Goal: Transaction & Acquisition: Book appointment/travel/reservation

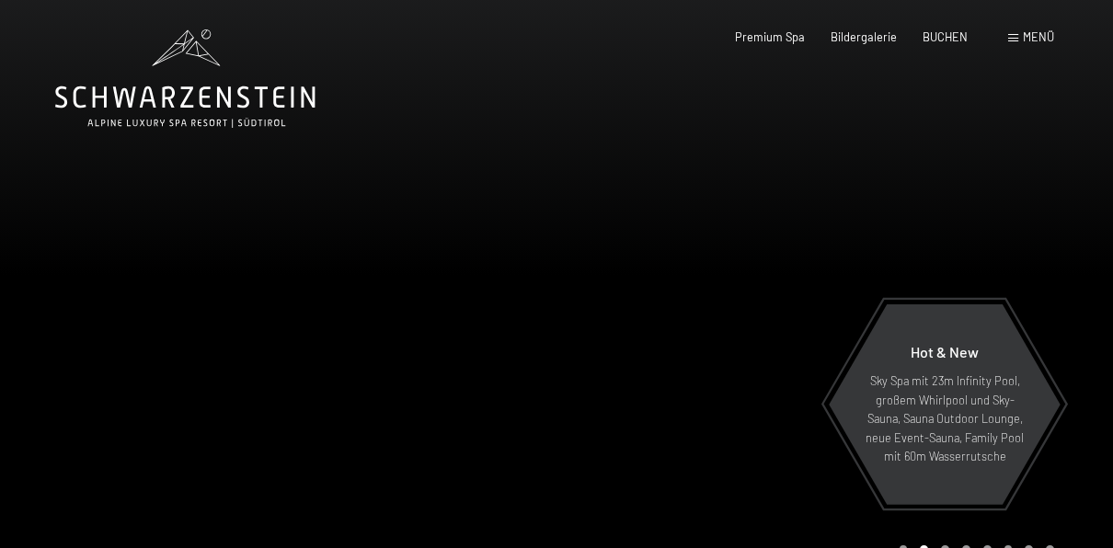
click at [1039, 39] on span "Menü" at bounding box center [1038, 36] width 31 height 15
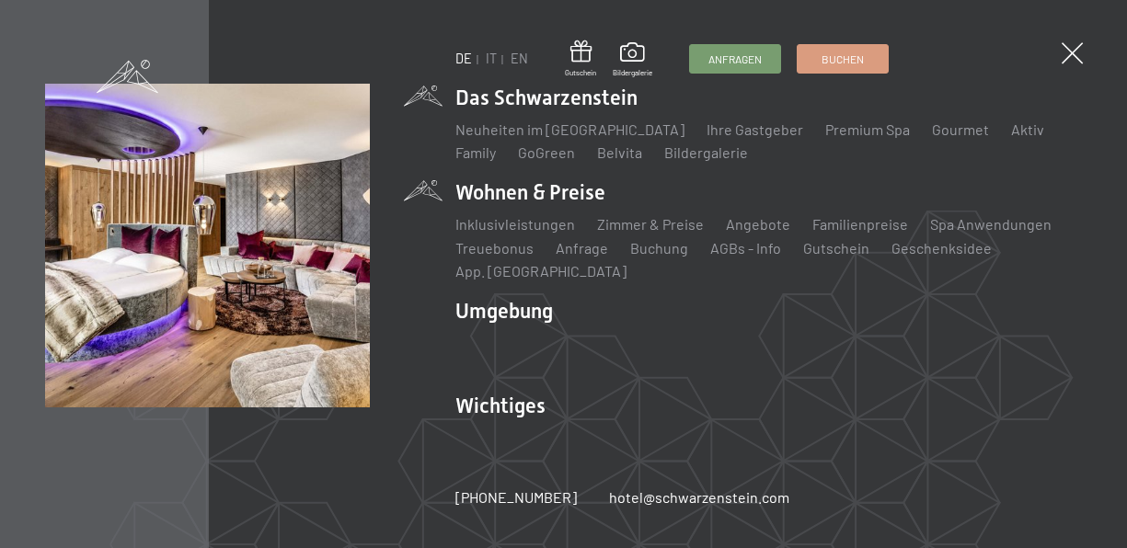
click at [569, 207] on li "Wohnen & Preise Inklusivleistungen Zimmer & Preise Liste Angebote Liste Familie…" at bounding box center [768, 230] width 626 height 104
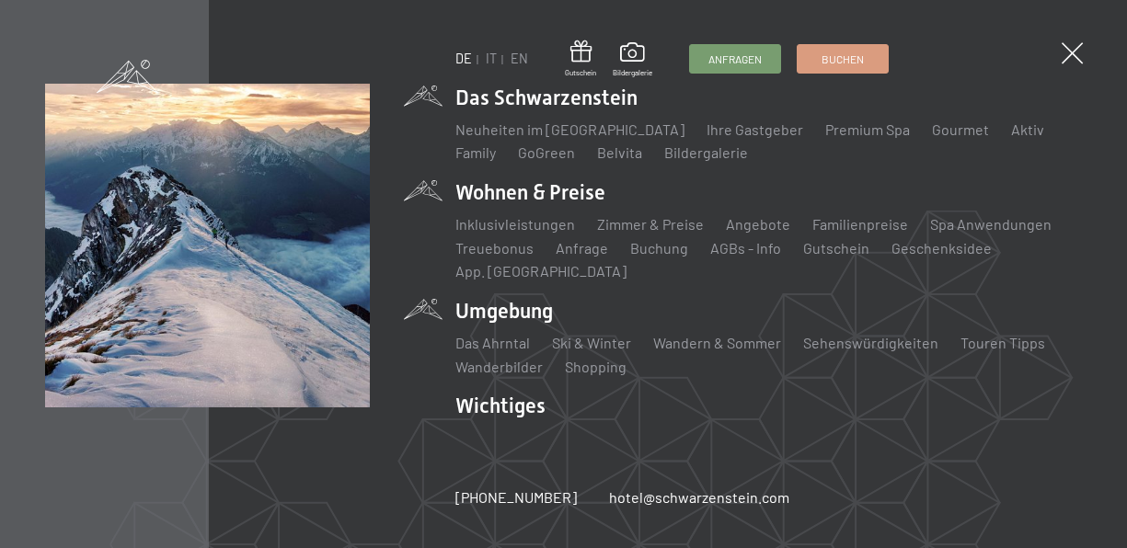
drag, startPoint x: 525, startPoint y: 262, endPoint x: 666, endPoint y: 300, distance: 145.7
click at [666, 300] on ul "Das Schwarzenstein Neuheiten im Schwarzenstein Ihre Gastgeber Premium Spa Gourm…" at bounding box center [768, 275] width 626 height 382
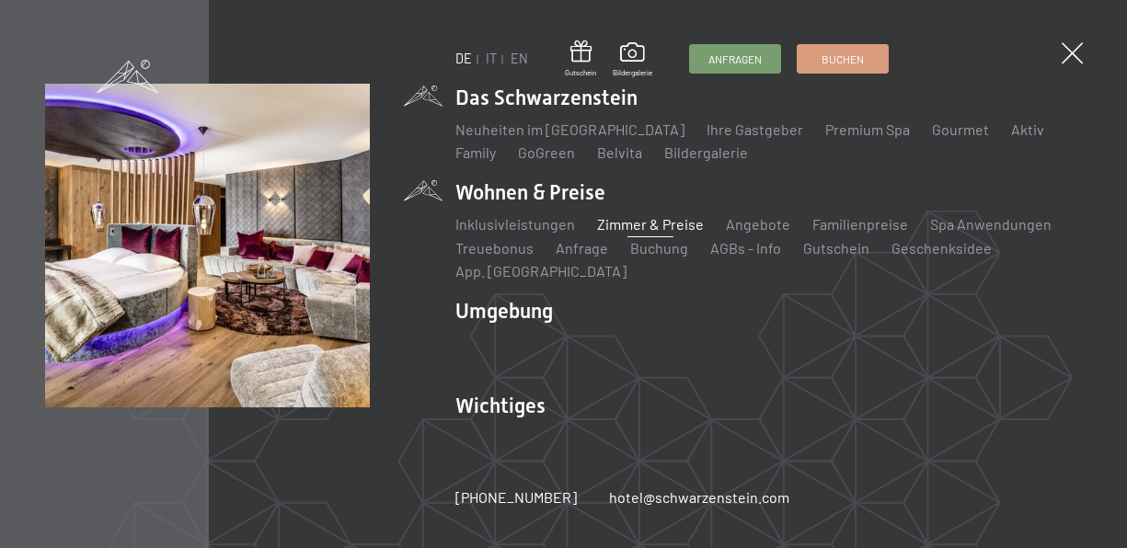
click at [642, 224] on link "Zimmer & Preise" at bounding box center [650, 223] width 107 height 17
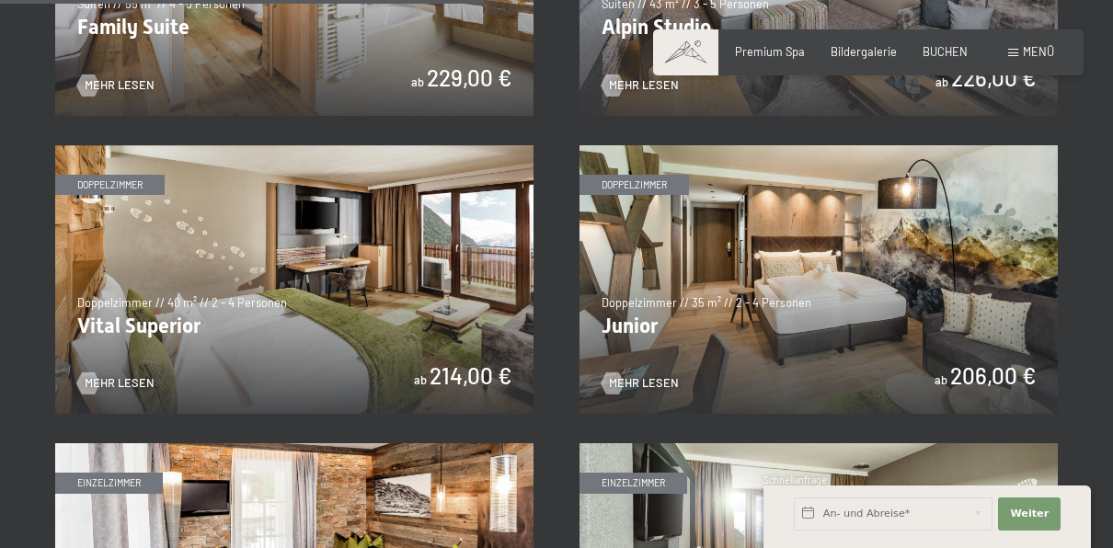
scroll to position [2027, 0]
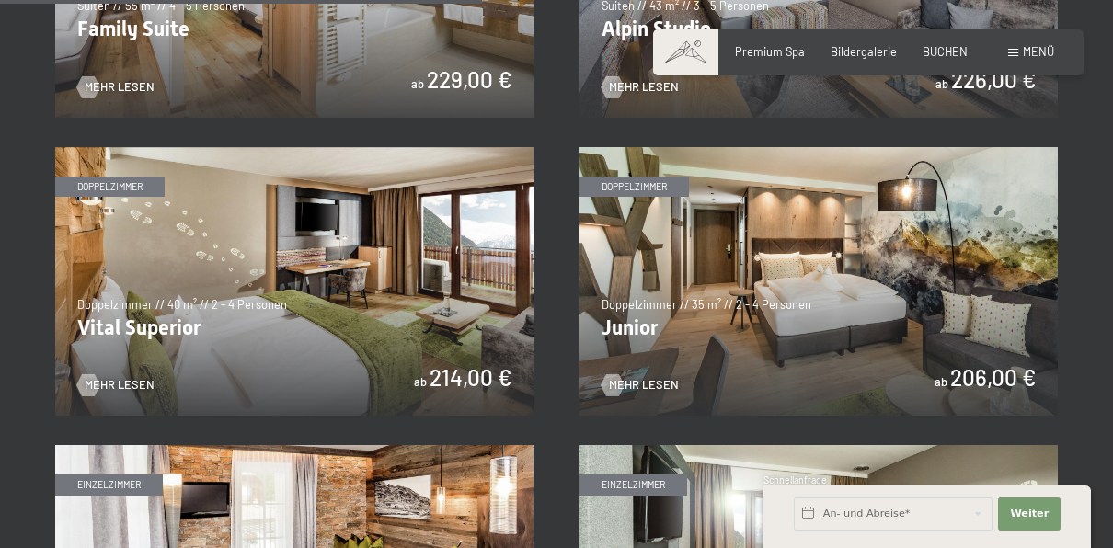
click at [783, 304] on img at bounding box center [819, 282] width 478 height 270
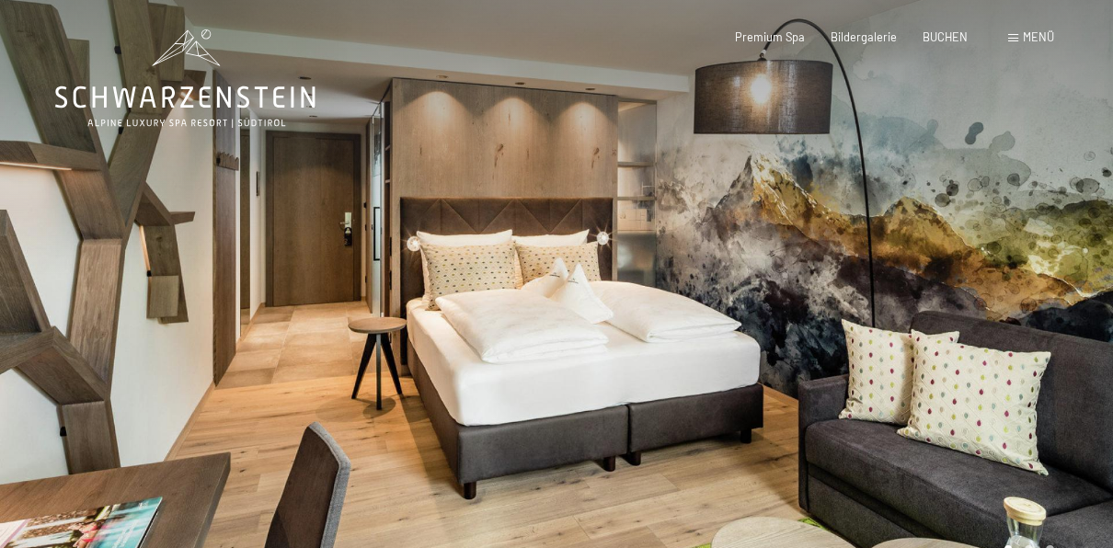
click at [1084, 265] on div at bounding box center [835, 299] width 557 height 598
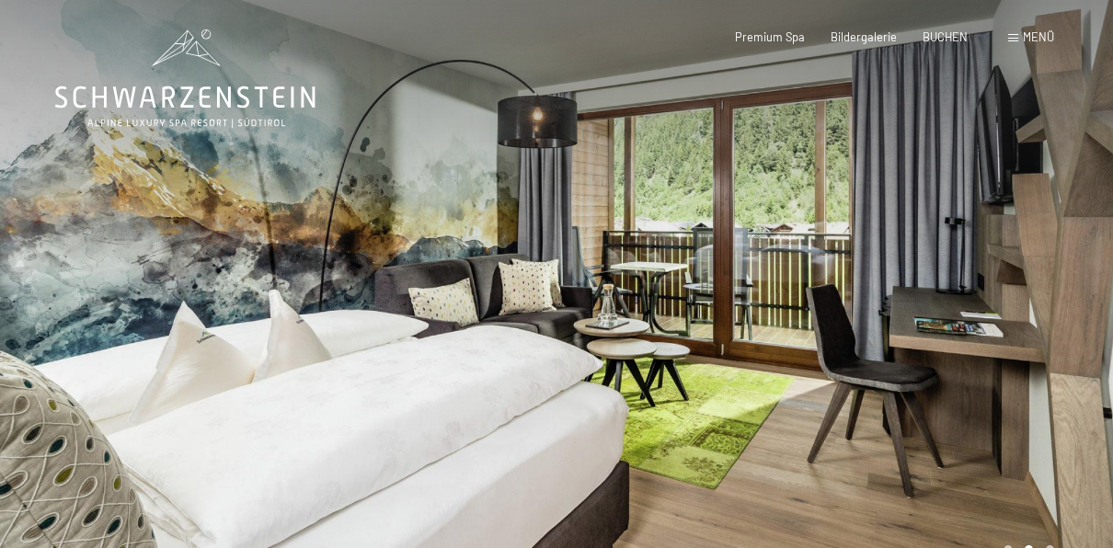
click at [1084, 265] on div at bounding box center [835, 299] width 557 height 598
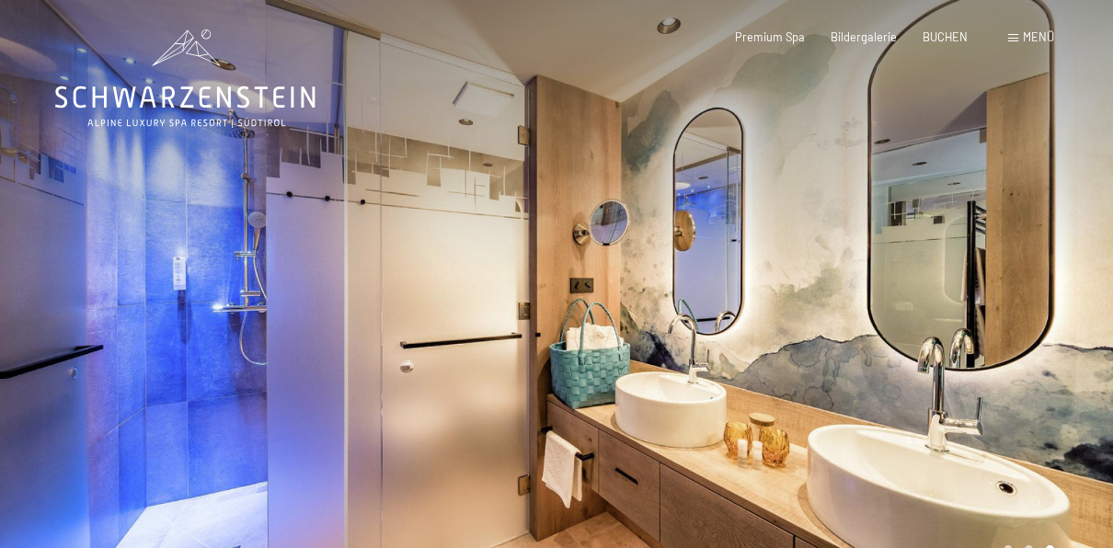
click at [1084, 265] on div at bounding box center [835, 299] width 557 height 598
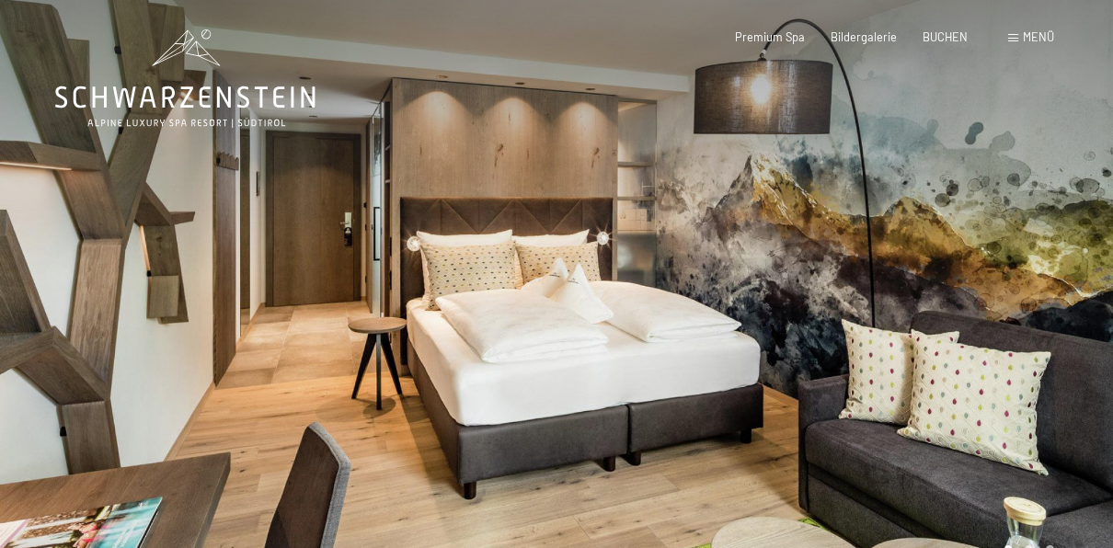
click at [997, 287] on div at bounding box center [835, 299] width 557 height 598
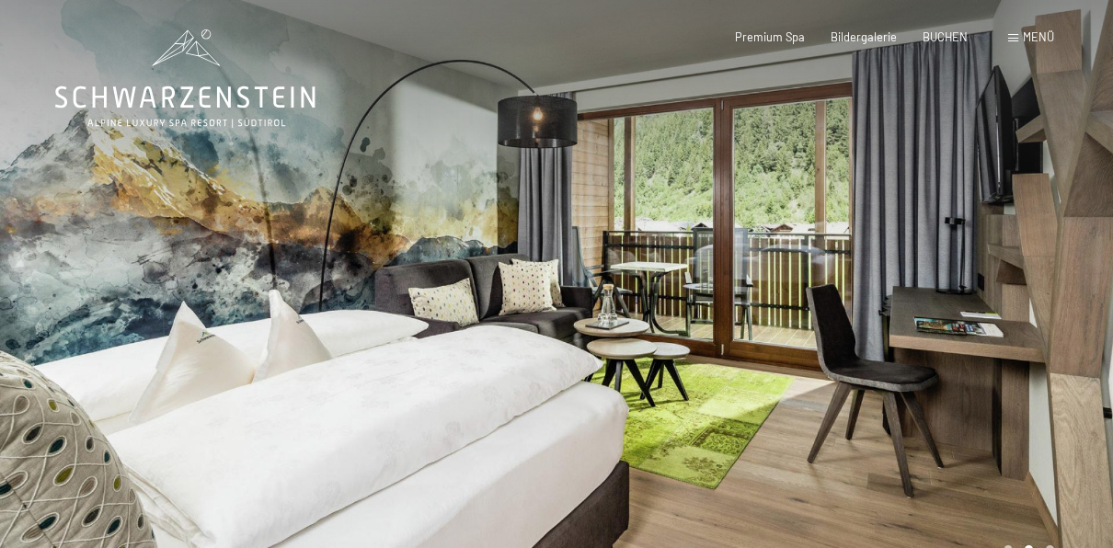
scroll to position [479, 0]
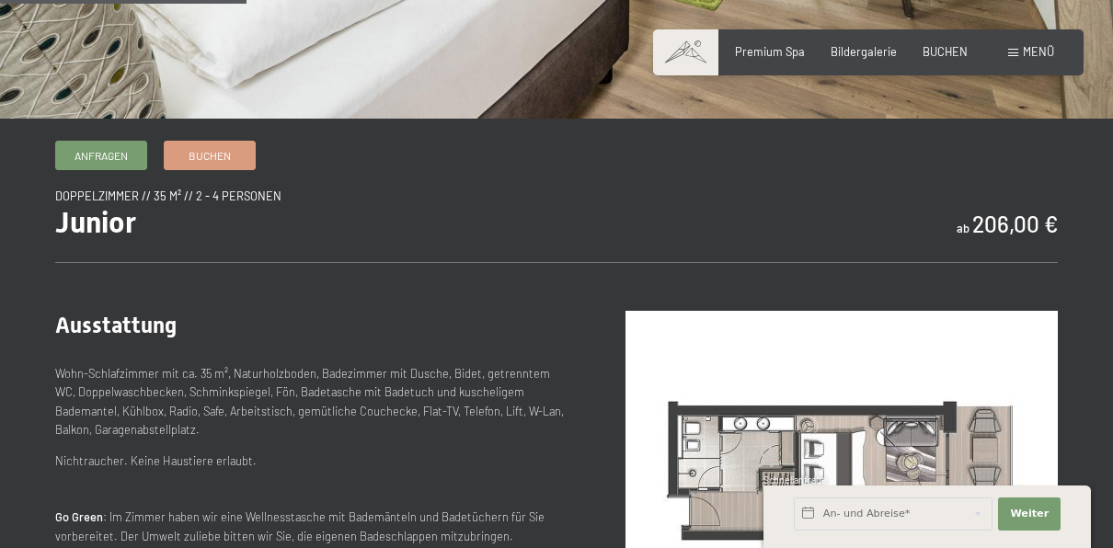
drag, startPoint x: 948, startPoint y: 225, endPoint x: 1099, endPoint y: 230, distance: 150.9
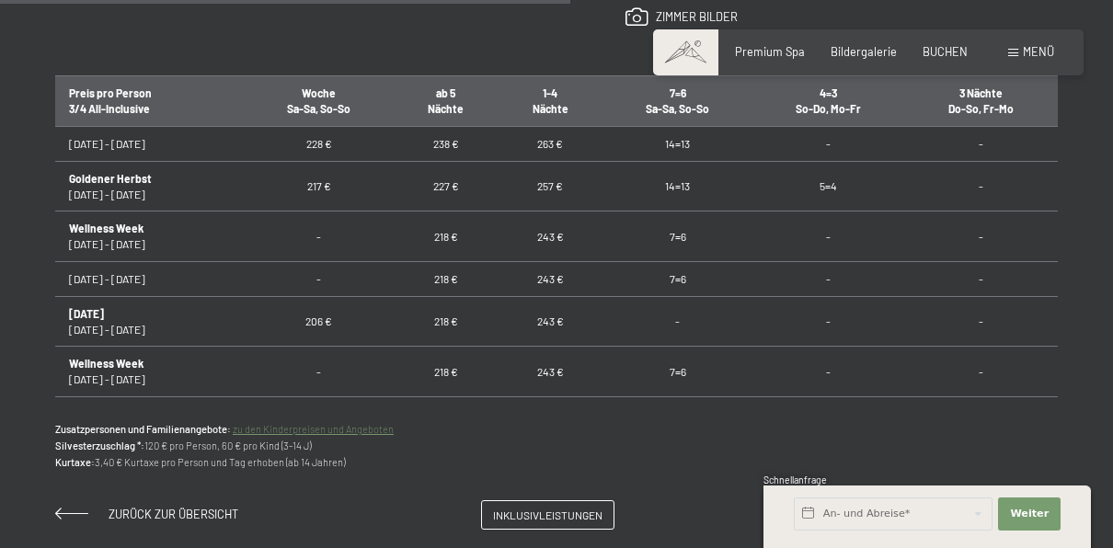
scroll to position [1109, 0]
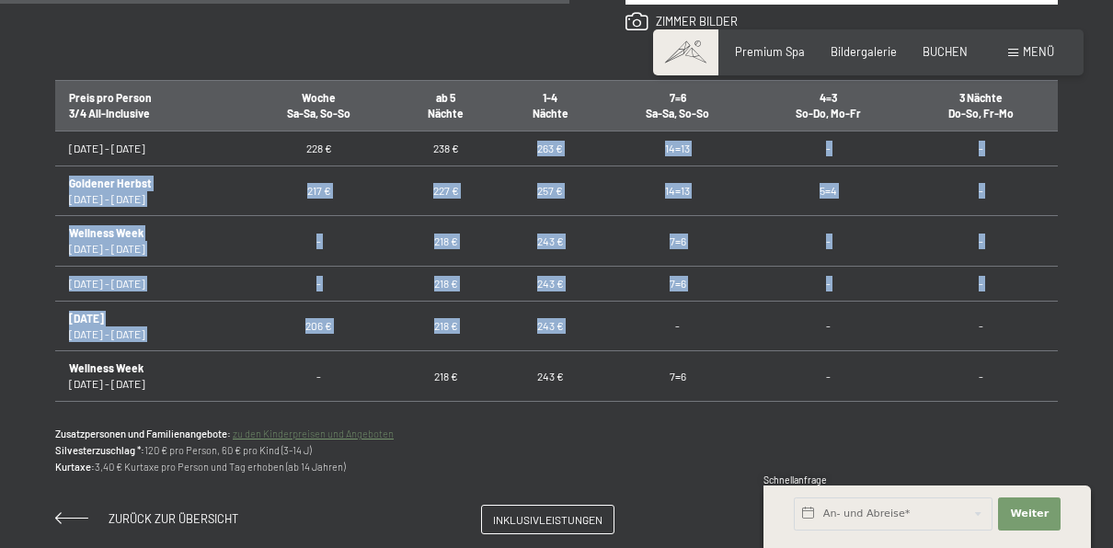
drag, startPoint x: 514, startPoint y: 149, endPoint x: 596, endPoint y: 317, distance: 187.2
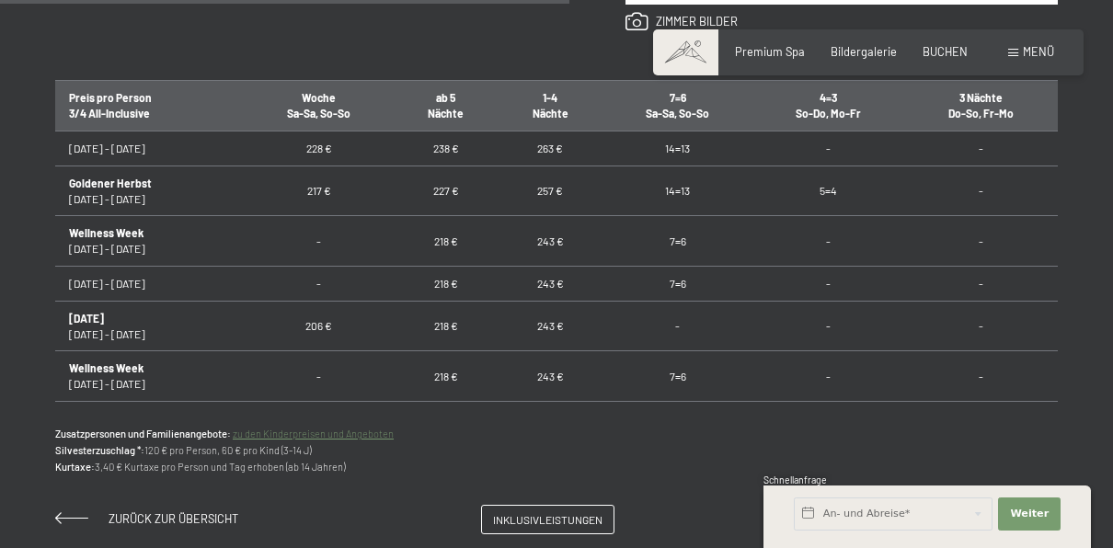
drag, startPoint x: 596, startPoint y: 317, endPoint x: 603, endPoint y: 454, distance: 136.3
click at [603, 454] on p "Zusatzpersonen und Familienangebote: zu den Kinderpreisen und Angeboten Silvest…" at bounding box center [556, 451] width 1003 height 50
drag, startPoint x: 511, startPoint y: 153, endPoint x: 580, endPoint y: 157, distance: 68.2
click at [580, 157] on td "263 €" at bounding box center [551, 149] width 104 height 35
drag, startPoint x: 958, startPoint y: 145, endPoint x: 988, endPoint y: 163, distance: 35.0
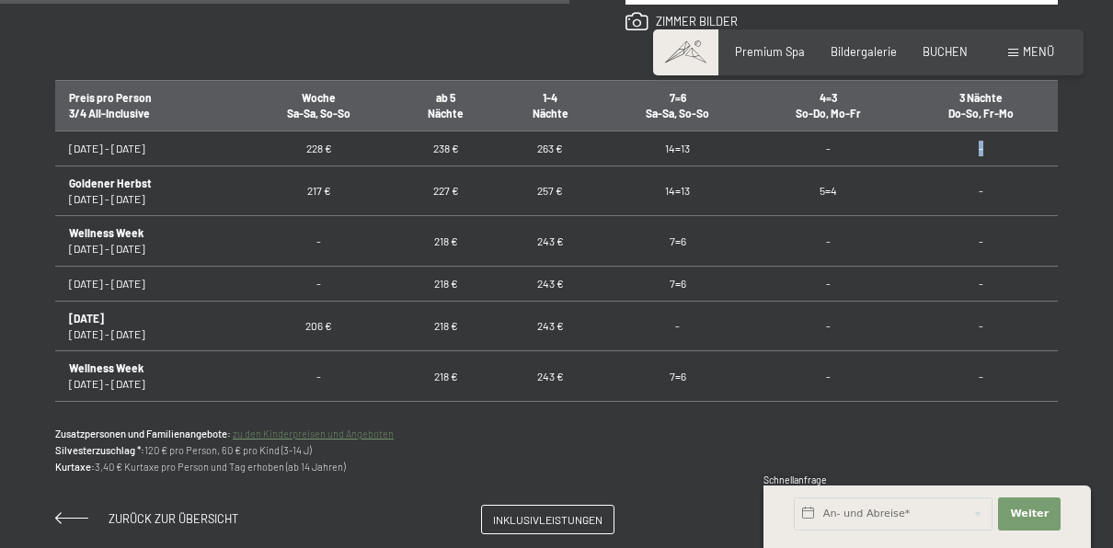
click at [988, 163] on td "-" at bounding box center [981, 149] width 153 height 35
drag, startPoint x: 519, startPoint y: 143, endPoint x: 570, endPoint y: 152, distance: 52.3
click at [570, 152] on td "263 €" at bounding box center [551, 149] width 104 height 35
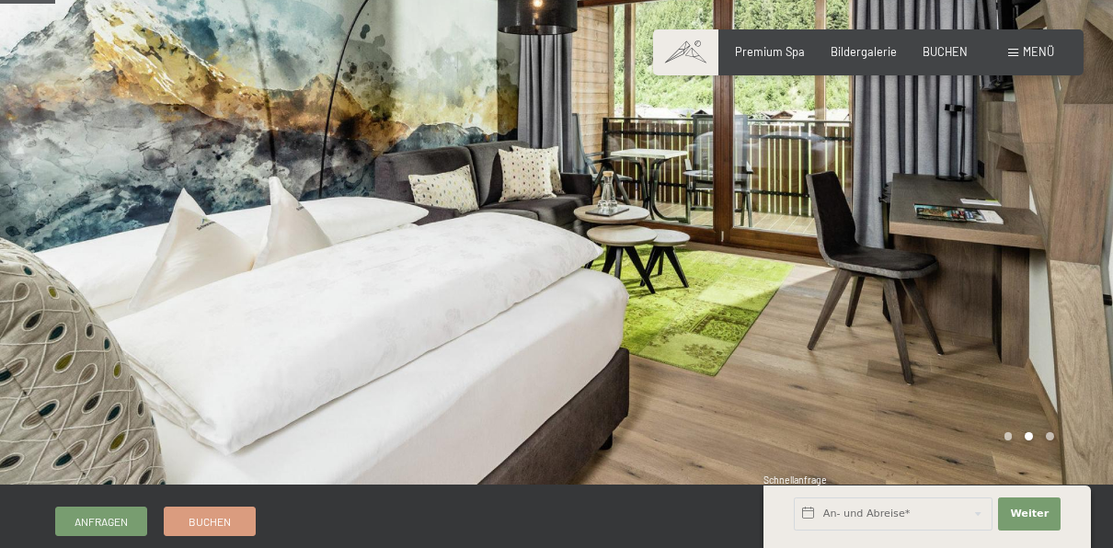
scroll to position [97, 0]
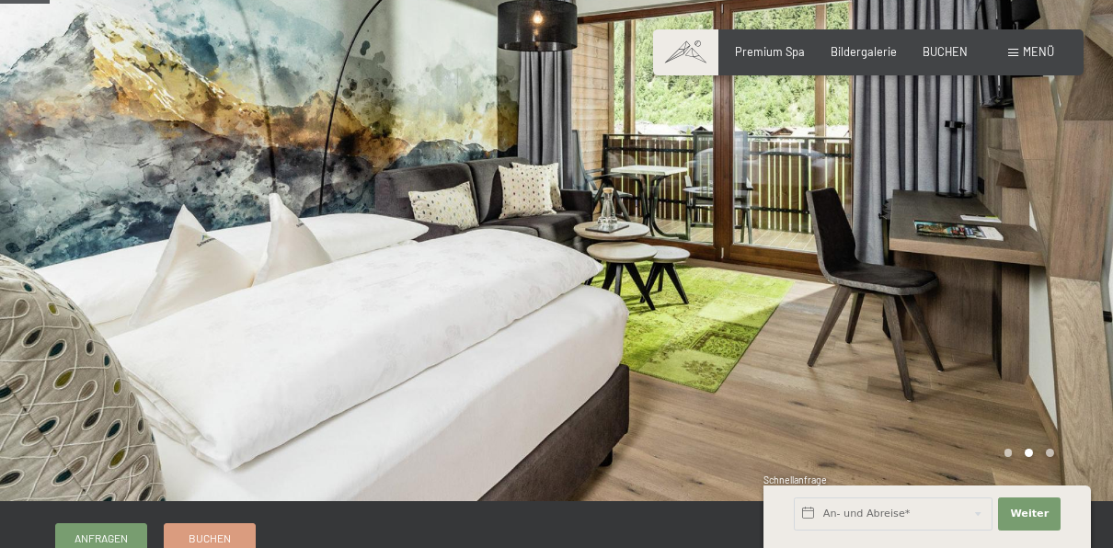
click at [1064, 260] on div at bounding box center [835, 202] width 557 height 598
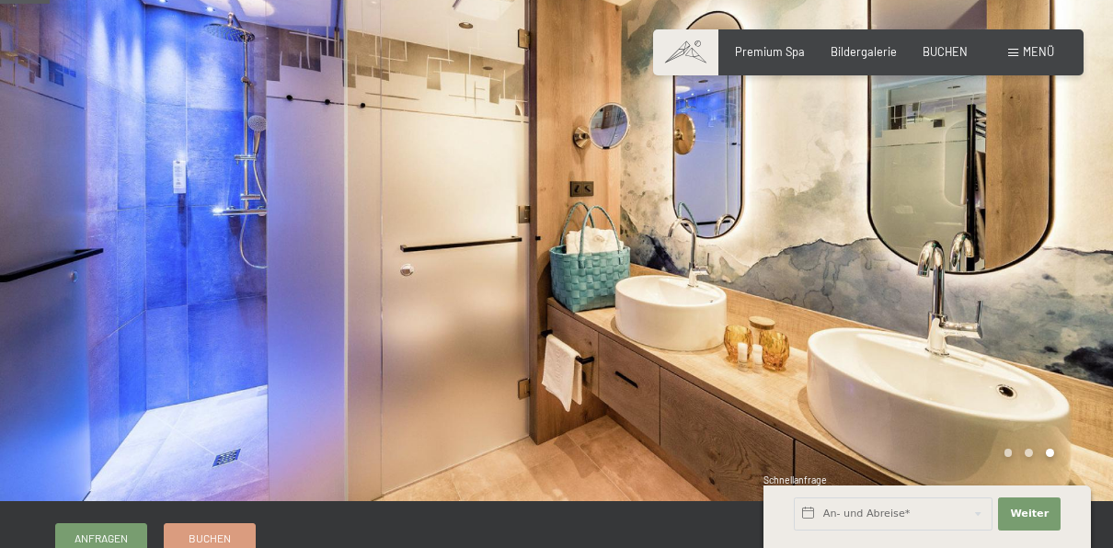
click at [1059, 260] on div at bounding box center [835, 202] width 557 height 598
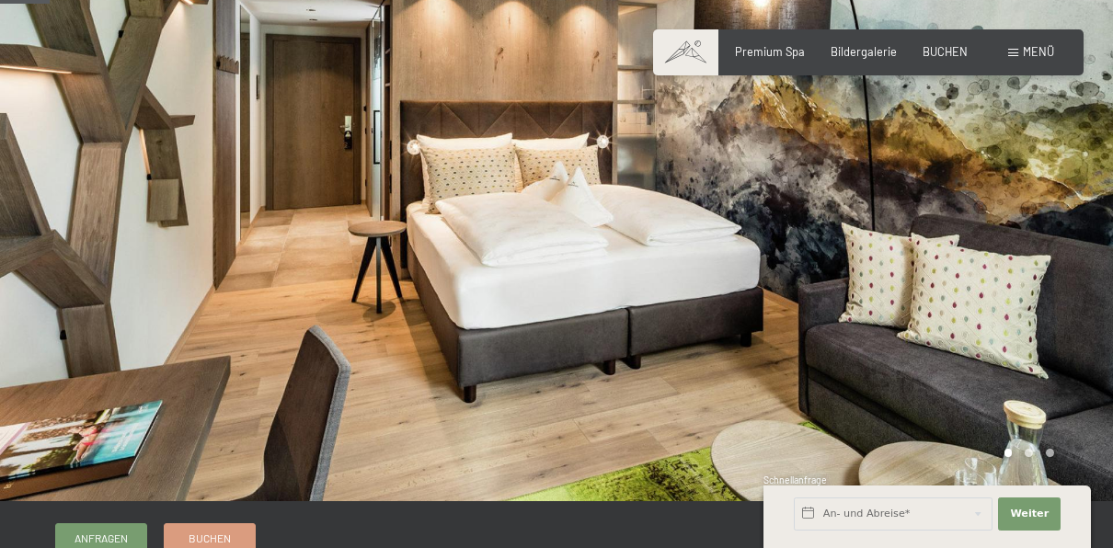
click at [1013, 259] on div at bounding box center [835, 202] width 557 height 598
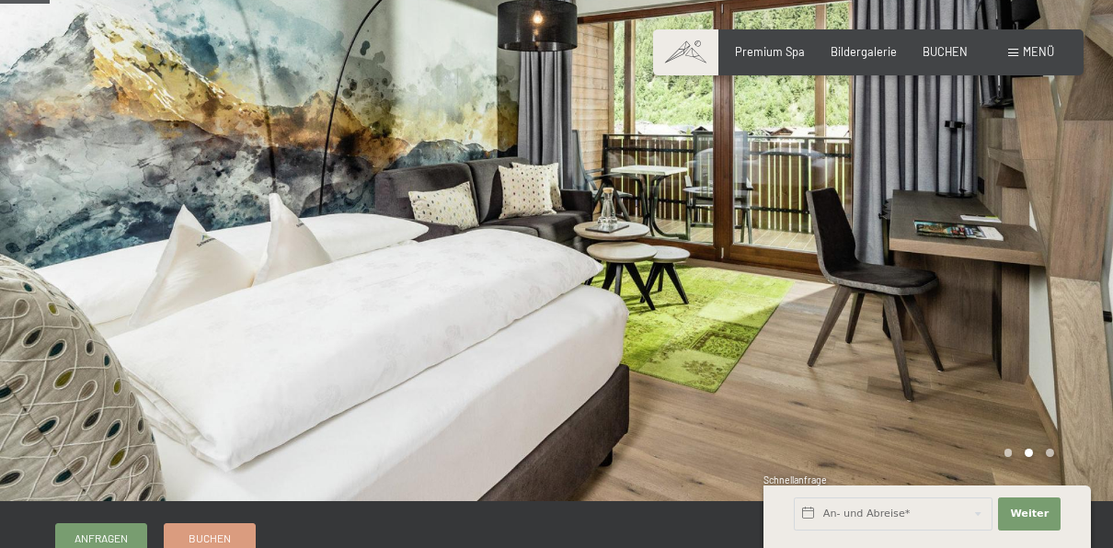
click at [973, 290] on div at bounding box center [835, 202] width 557 height 598
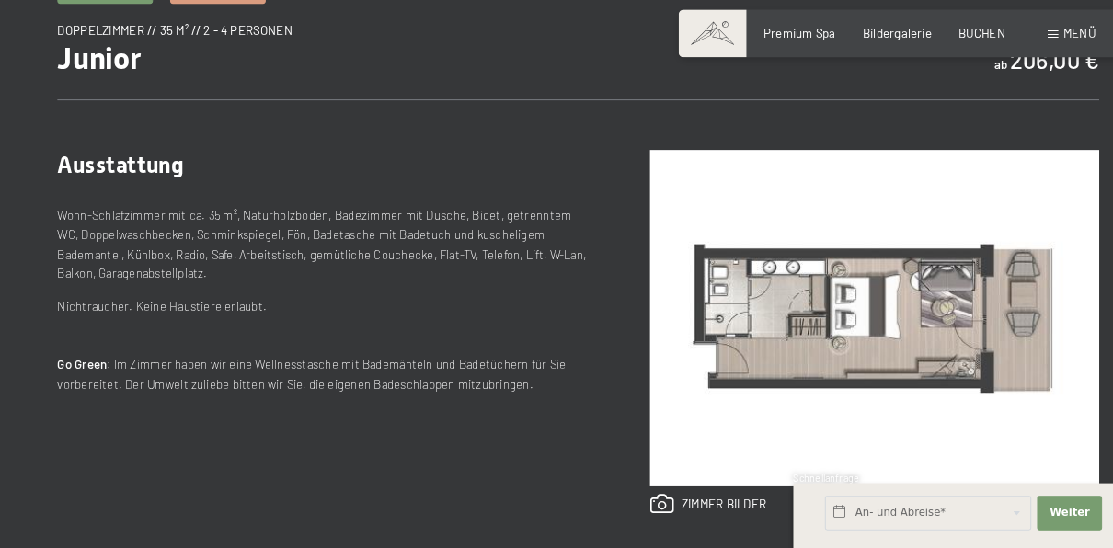
scroll to position [625, 0]
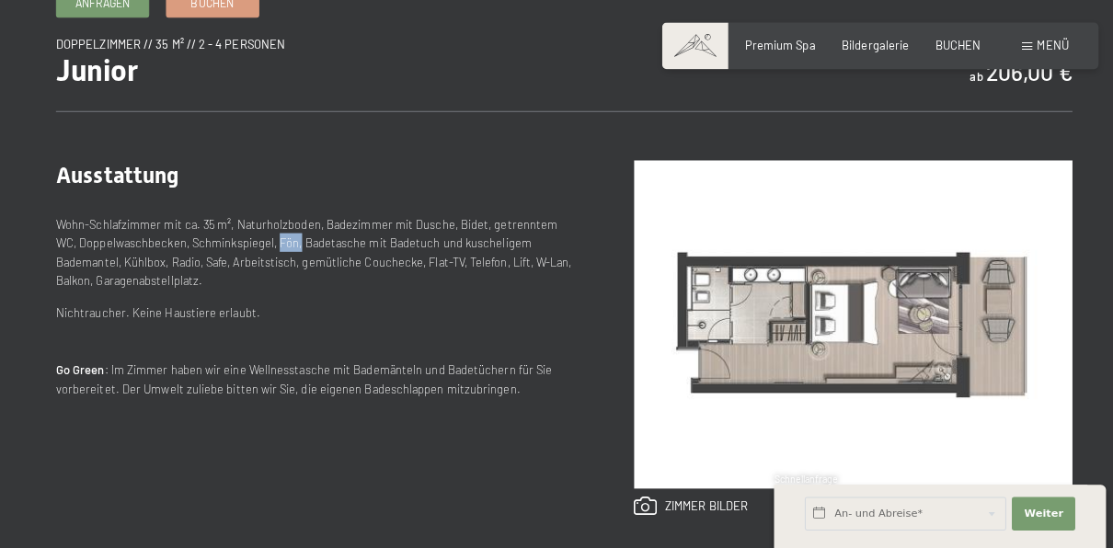
drag, startPoint x: 251, startPoint y: 245, endPoint x: 271, endPoint y: 247, distance: 20.3
click at [271, 247] on p "Wohn-Schlafzimmer mit ca. 35 m², Naturholzboden, Badezimmer mit Dusche, Bidet, …" at bounding box center [310, 256] width 511 height 75
drag, startPoint x: 271, startPoint y: 247, endPoint x: 178, endPoint y: 242, distance: 93.9
click at [178, 242] on p "Wohn-Schlafzimmer mit ca. 35 m², Naturholzboden, Badezimmer mit Dusche, Bidet, …" at bounding box center [310, 256] width 511 height 75
drag, startPoint x: 161, startPoint y: 246, endPoint x: 270, endPoint y: 253, distance: 108.8
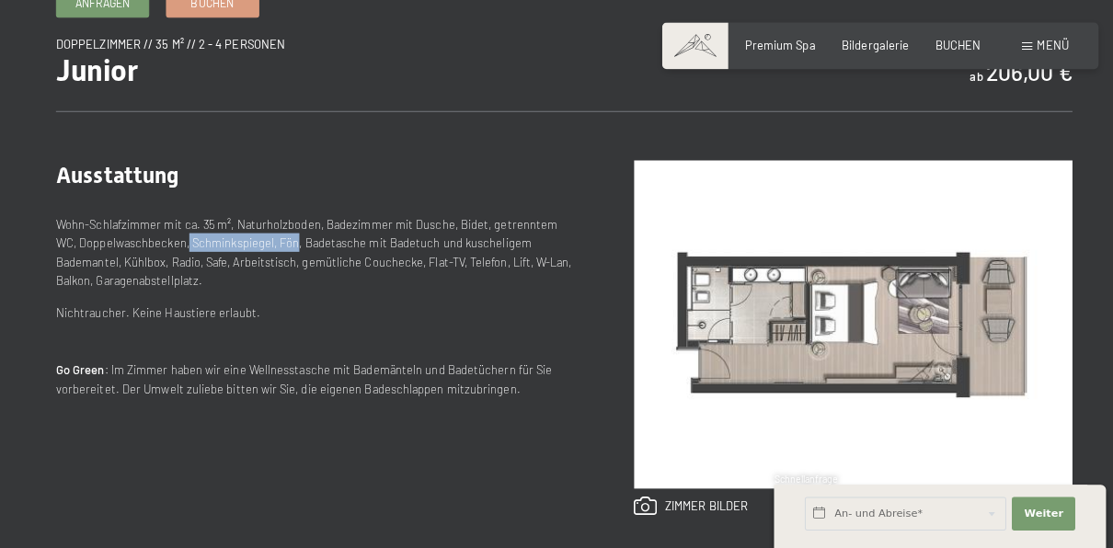
click at [270, 253] on p "Wohn-Schlafzimmer mit ca. 35 m², Naturholzboden, Badezimmer mit Dusche, Bidet, …" at bounding box center [310, 256] width 511 height 75
drag, startPoint x: 270, startPoint y: 253, endPoint x: 373, endPoint y: 316, distance: 121.0
click at [373, 317] on label "Einwilligung Marketing*" at bounding box center [449, 326] width 161 height 18
click at [369, 317] on input "Einwilligung Marketing*" at bounding box center [359, 326] width 18 height 18
checkbox input "false"
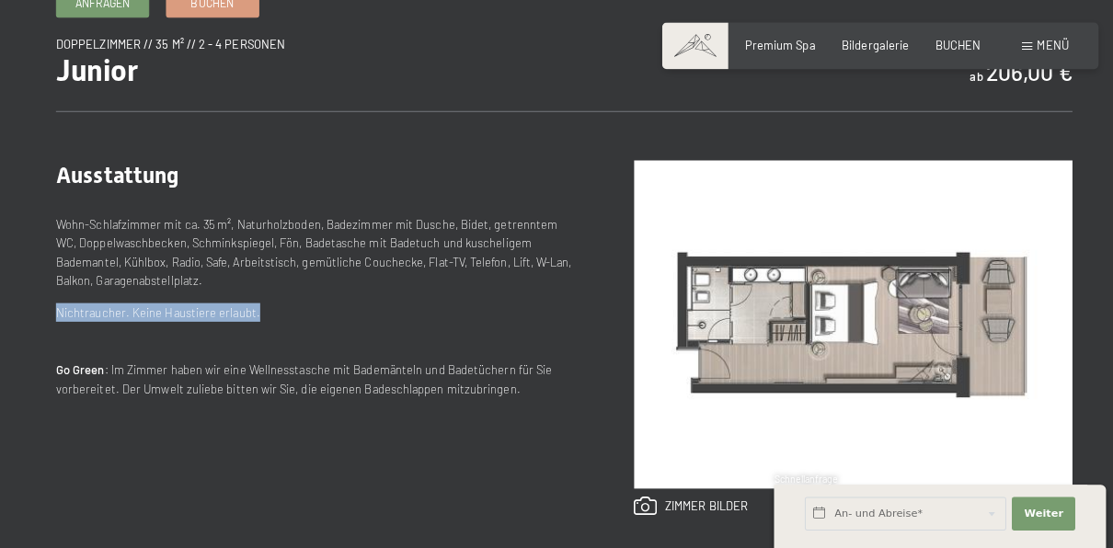
drag, startPoint x: 268, startPoint y: 320, endPoint x: 52, endPoint y: 318, distance: 216.2
click at [52, 318] on div "Anfragen Buchen Doppelzimmer // 35 m² // 2 - 4 Personen Junior ab 206,00 € Auss…" at bounding box center [556, 507] width 1113 height 1024
drag, startPoint x: 52, startPoint y: 318, endPoint x: 237, endPoint y: 323, distance: 185.9
click at [237, 323] on p "Nichtraucher. Keine Haustiere erlaubt." at bounding box center [310, 315] width 511 height 18
drag, startPoint x: 259, startPoint y: 304, endPoint x: 242, endPoint y: 301, distance: 17.9
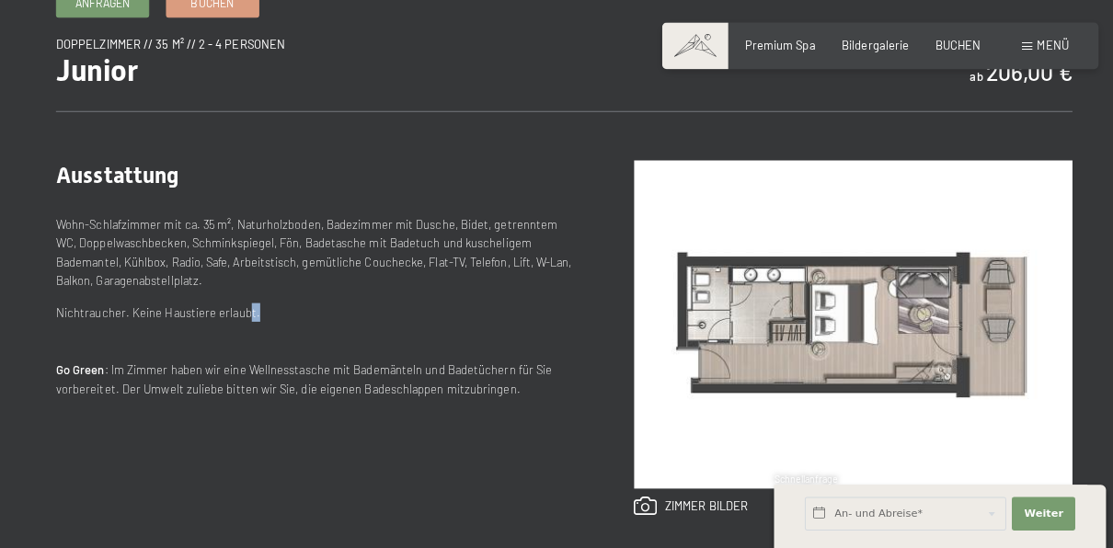
click at [242, 301] on div "Wohn-Schlafzimmer mit ca. 35 m², Naturholzboden, Badezimmer mit Dusche, Bidet, …" at bounding box center [310, 287] width 511 height 136
click at [1014, 308] on img at bounding box center [842, 328] width 432 height 324
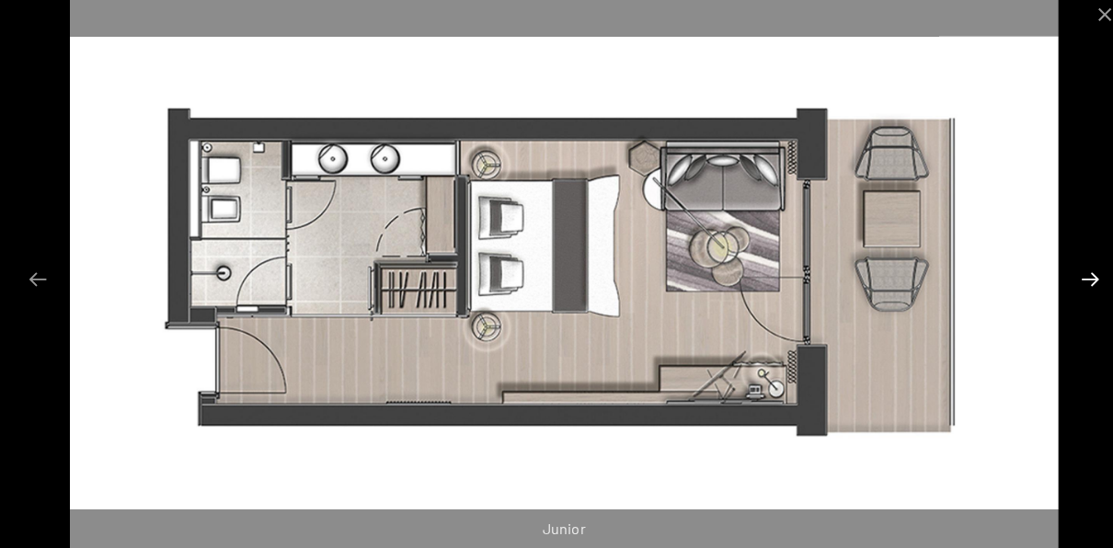
click at [1076, 283] on button "Next slide" at bounding box center [1075, 283] width 39 height 36
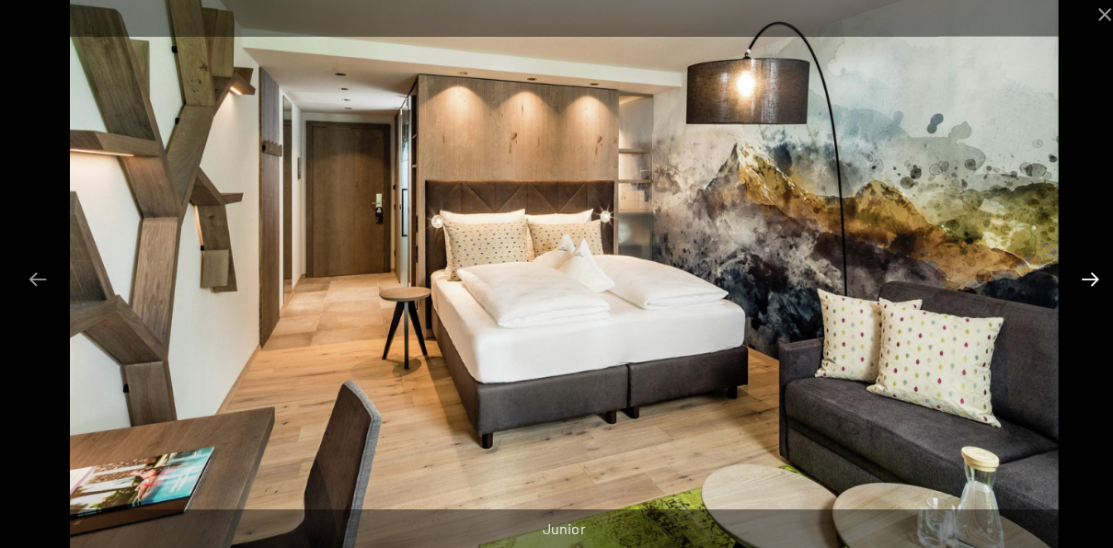
click at [1075, 293] on button "Next slide" at bounding box center [1075, 283] width 39 height 36
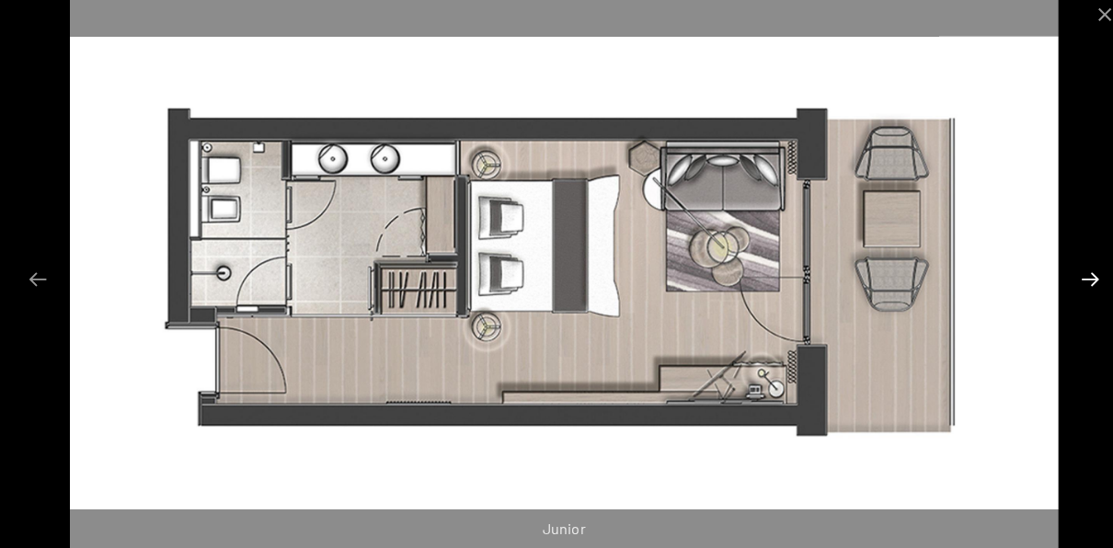
click at [1075, 293] on button "Next slide" at bounding box center [1075, 283] width 39 height 36
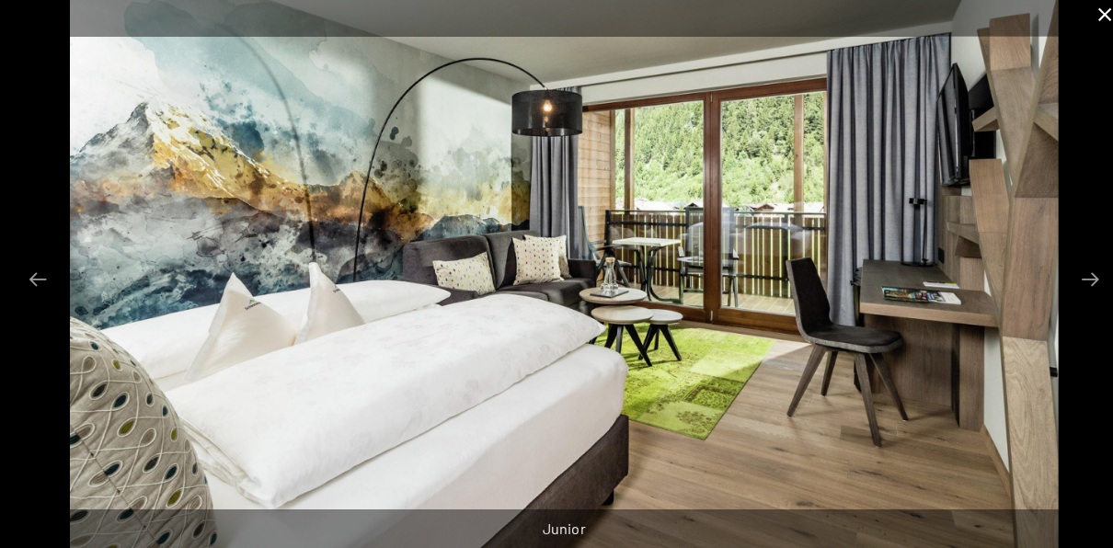
click at [1087, 29] on button "Close gallery" at bounding box center [1090, 21] width 46 height 43
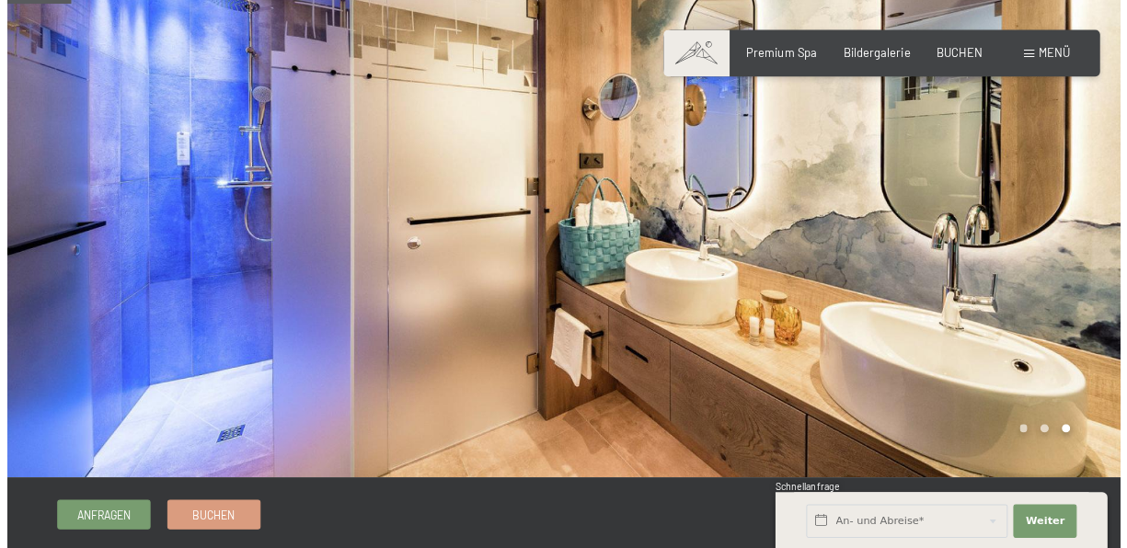
scroll to position [114, 0]
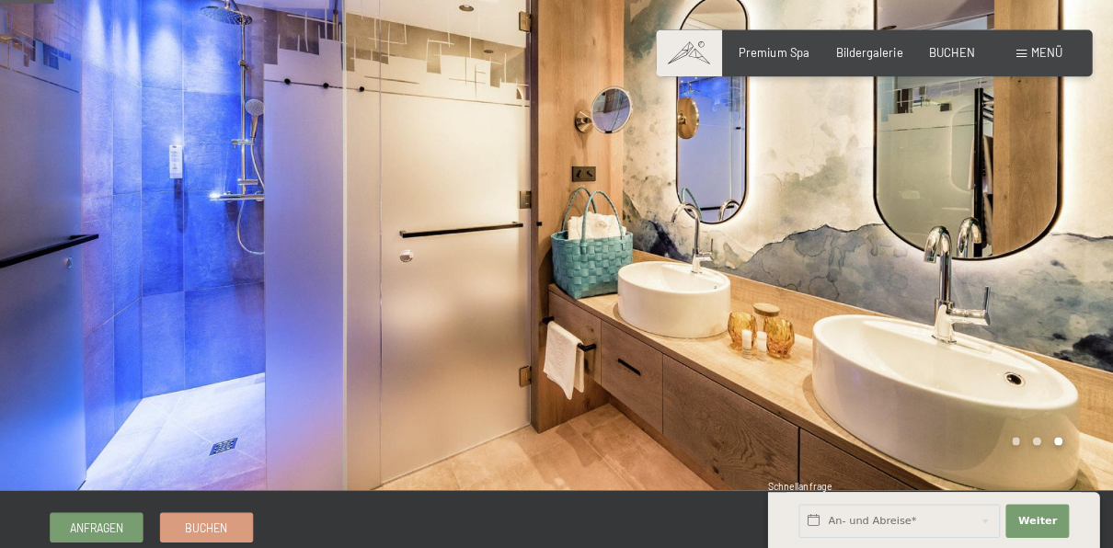
click at [1032, 44] on div "Buchen Anfragen Premium Spa Bildergalerie BUCHEN Menü DE IT EN Gutschein Bilder…" at bounding box center [869, 52] width 372 height 17
click at [1025, 61] on div "Buchen Anfragen Premium Spa Bildergalerie BUCHEN Menü DE IT EN Gutschein Bilder…" at bounding box center [869, 52] width 372 height 17
click at [1018, 60] on div "Menü" at bounding box center [1031, 52] width 46 height 17
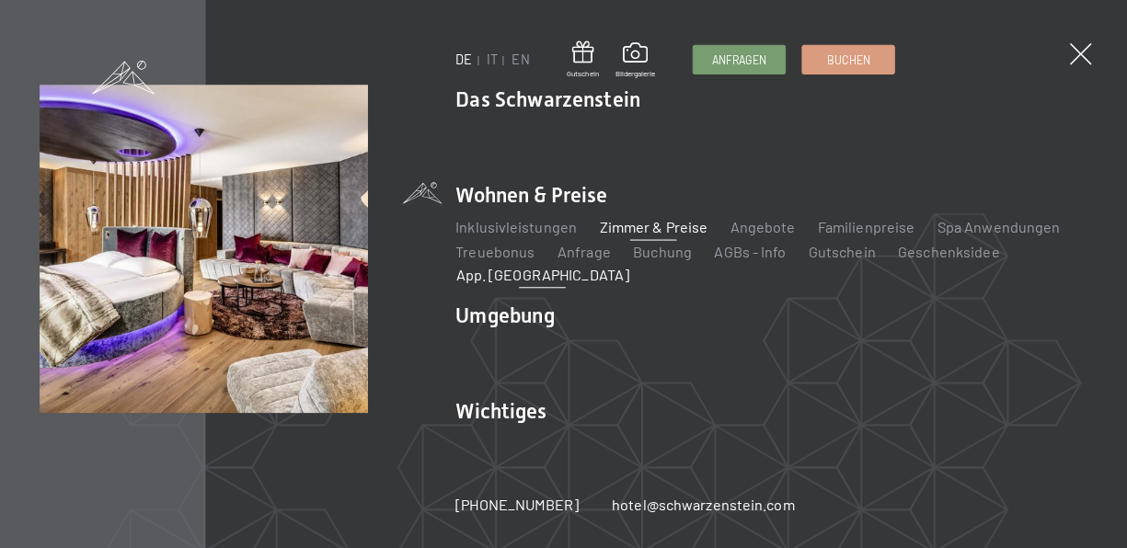
click at [513, 274] on link "App. [GEOGRAPHIC_DATA]" at bounding box center [540, 270] width 171 height 17
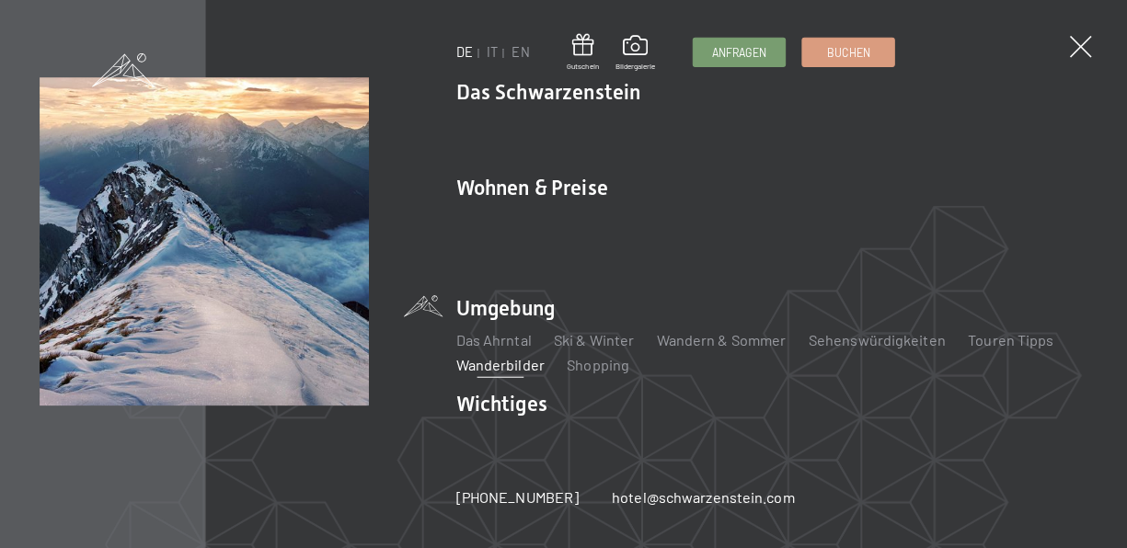
scroll to position [113, 0]
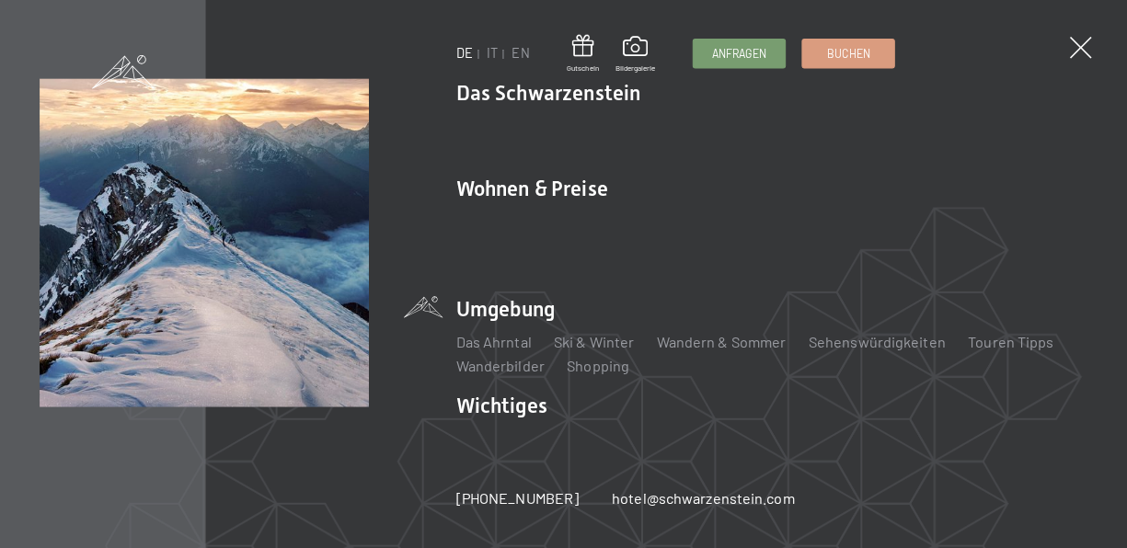
click at [507, 352] on li "Das Ahrntal" at bounding box center [492, 343] width 75 height 20
click at [495, 344] on link "Das Ahrntal" at bounding box center [492, 342] width 75 height 17
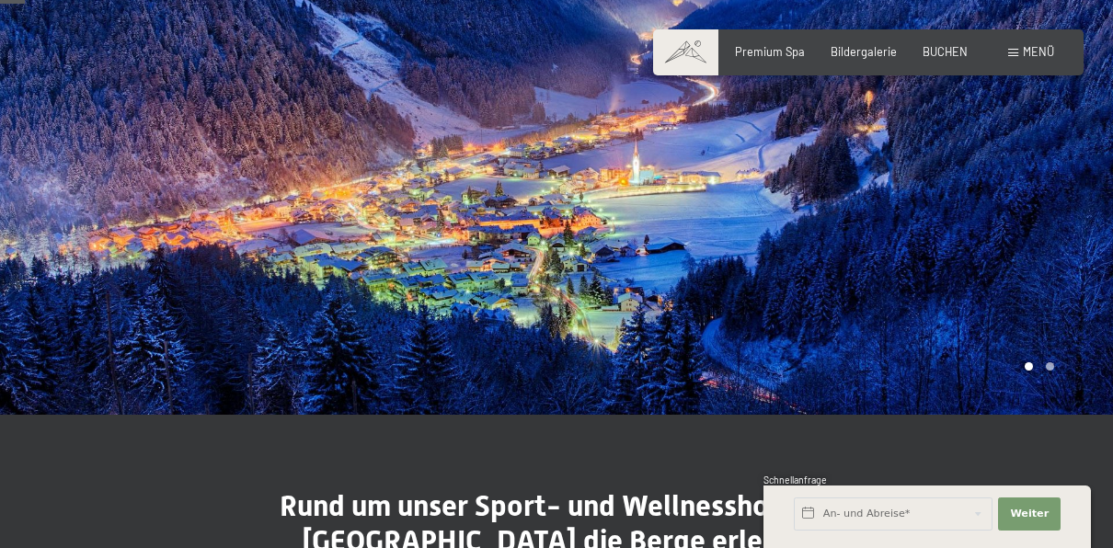
scroll to position [103, 0]
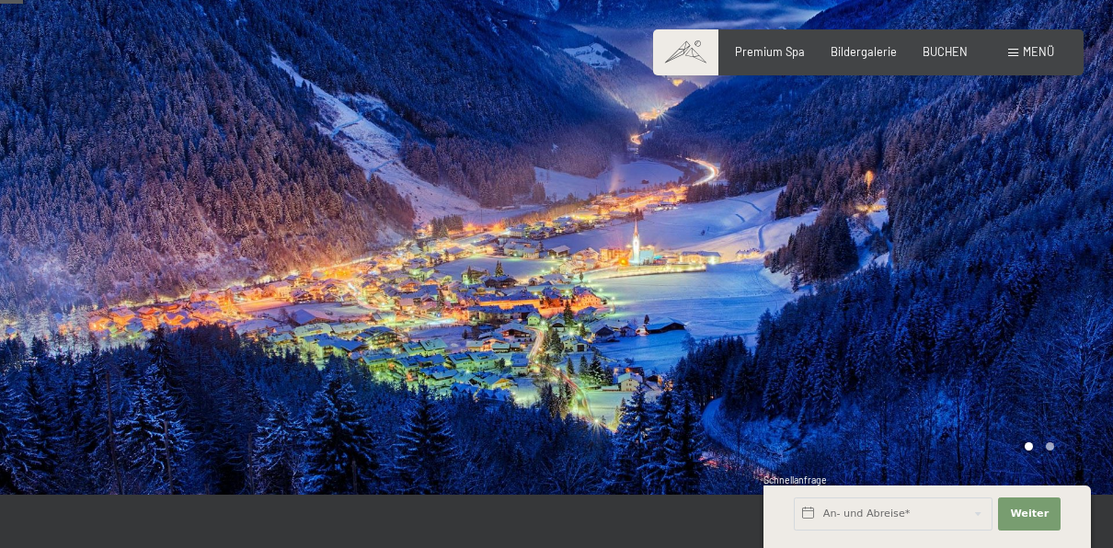
click at [998, 234] on div at bounding box center [835, 196] width 557 height 598
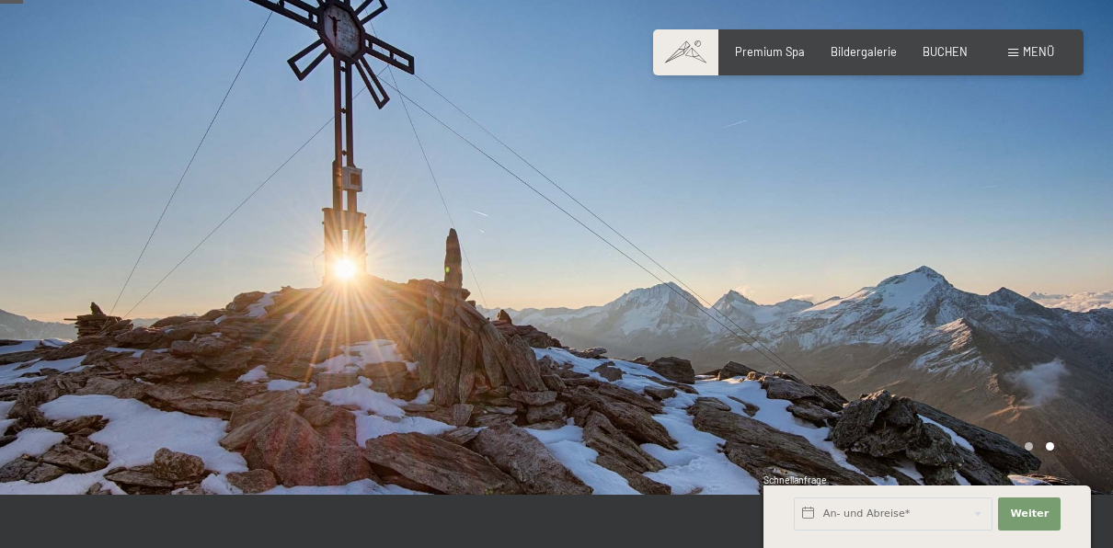
click at [1015, 231] on div at bounding box center [835, 196] width 557 height 598
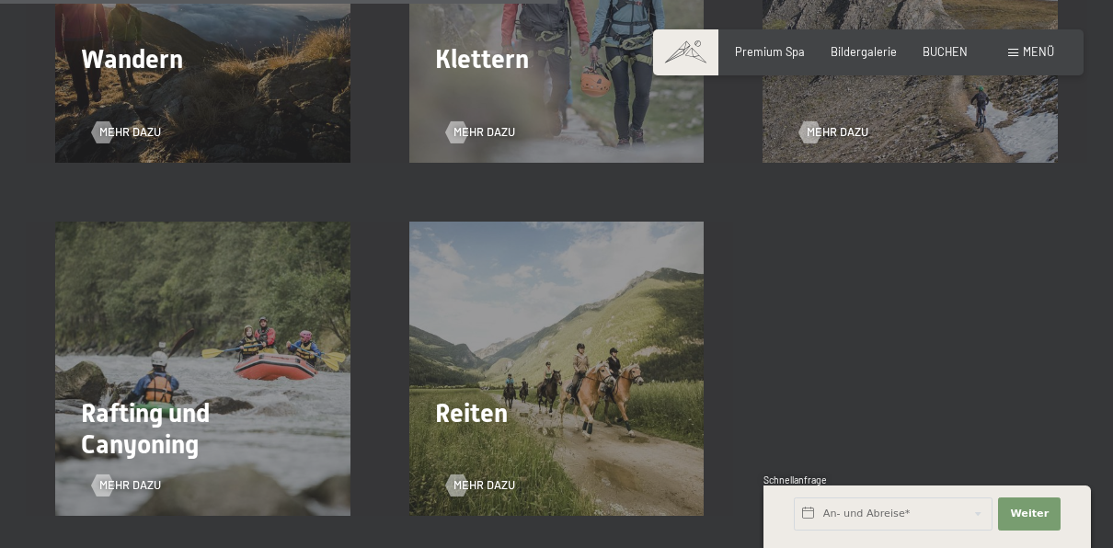
scroll to position [2501, 0]
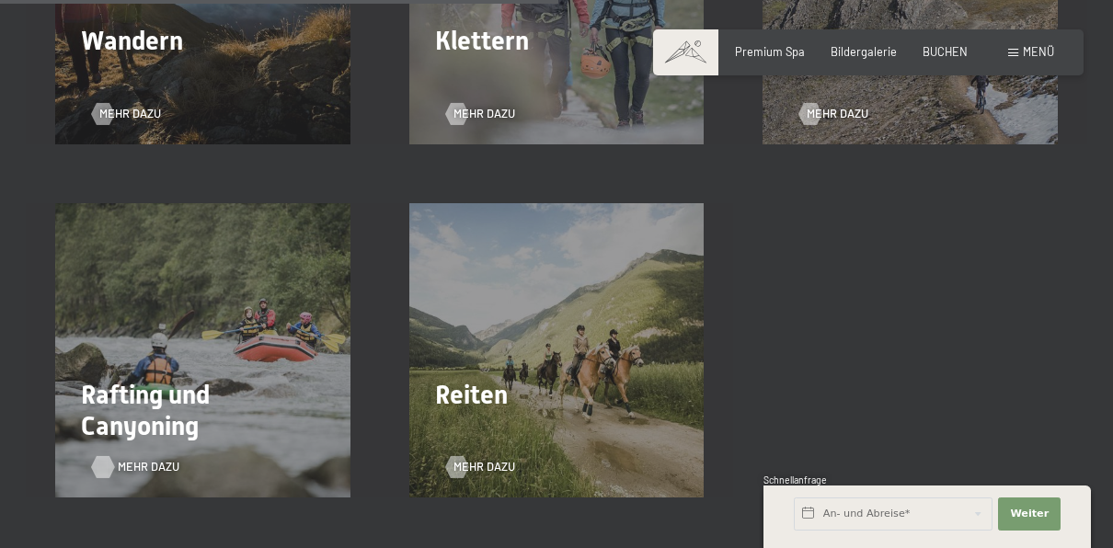
click at [117, 470] on div "Mehr dazu" at bounding box center [126, 467] width 69 height 17
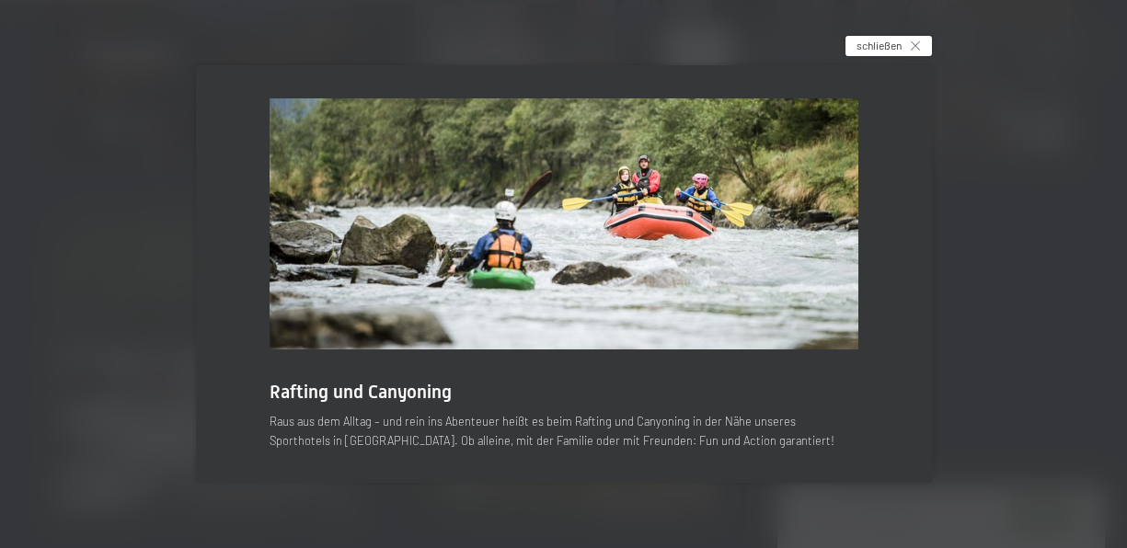
click at [904, 43] on div "schließen" at bounding box center [888, 46] width 86 height 20
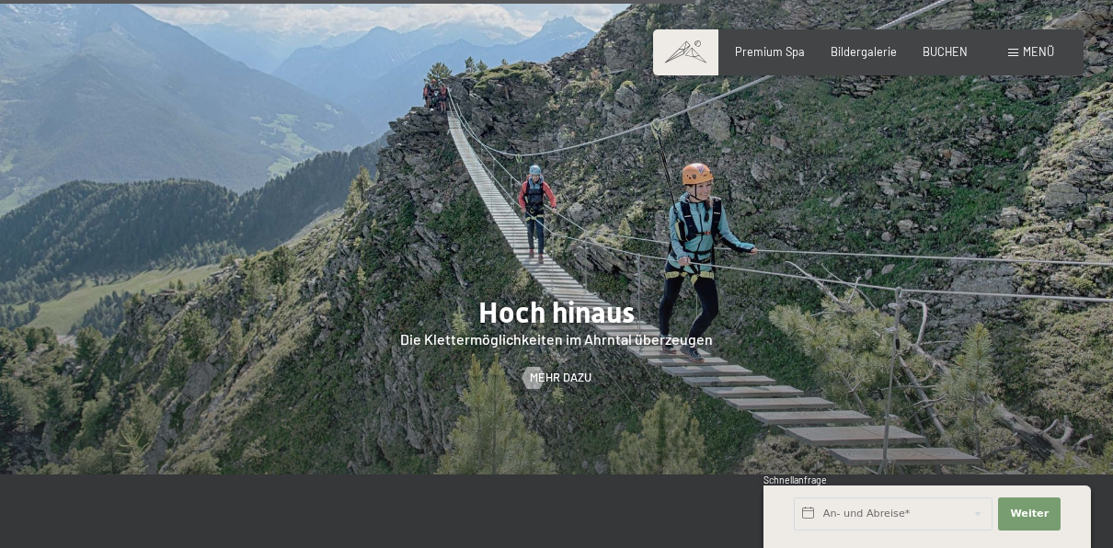
scroll to position [3116, 0]
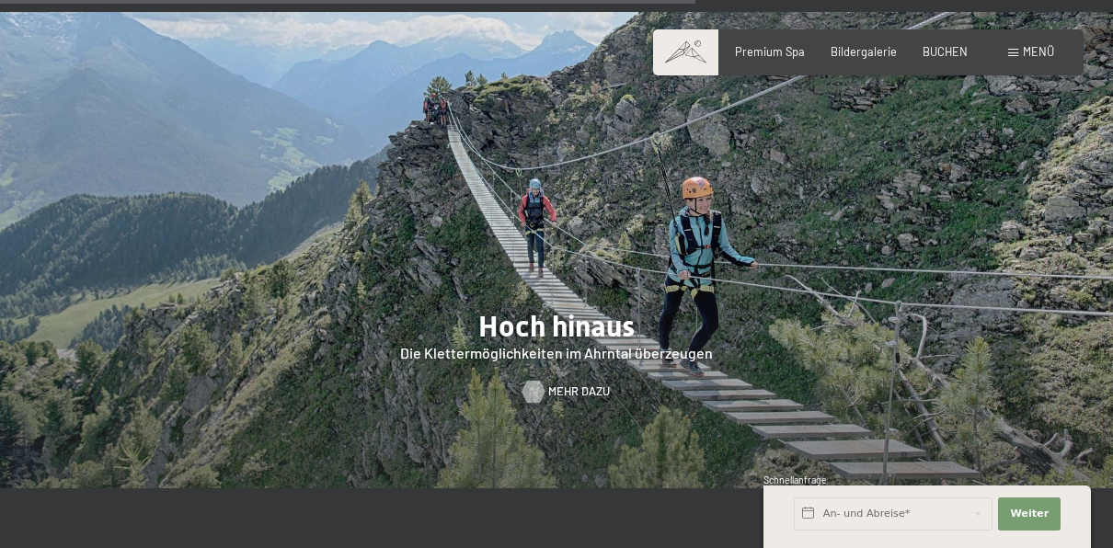
click at [558, 390] on span "Mehr dazu" at bounding box center [579, 392] width 62 height 17
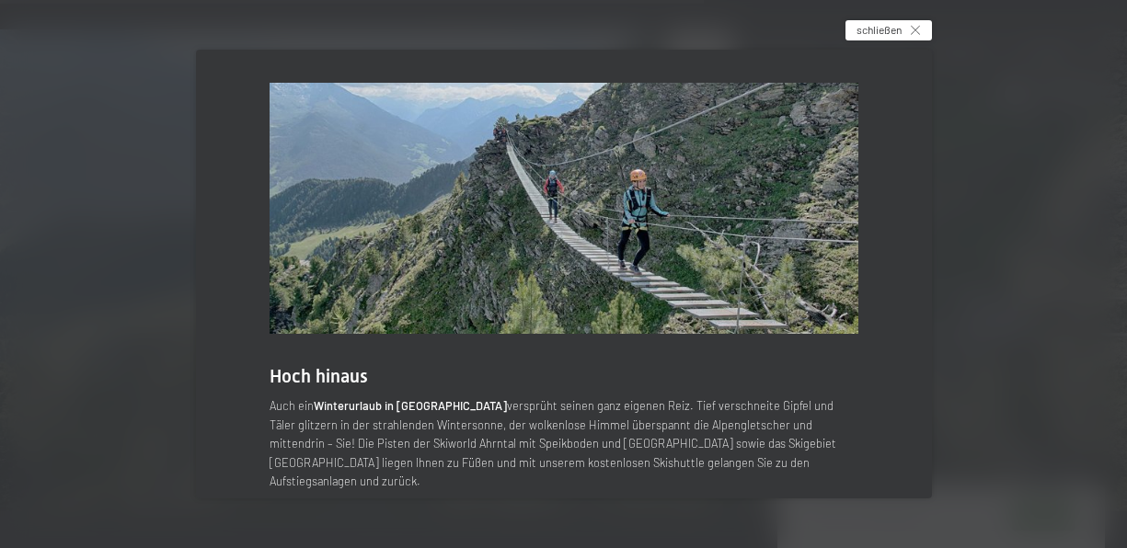
click at [896, 21] on div "schließen" at bounding box center [888, 30] width 86 height 20
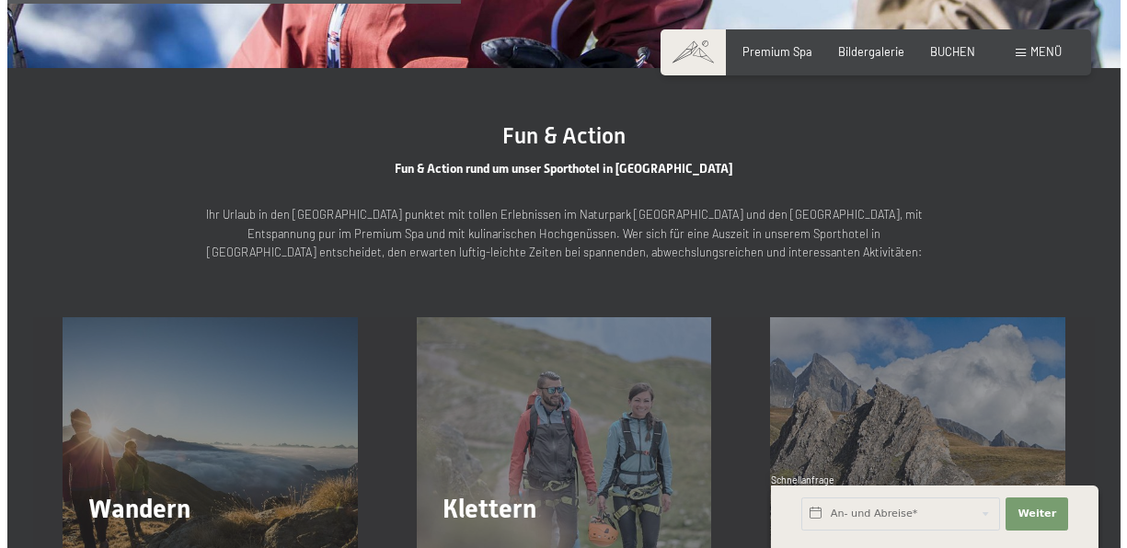
scroll to position [2031, 0]
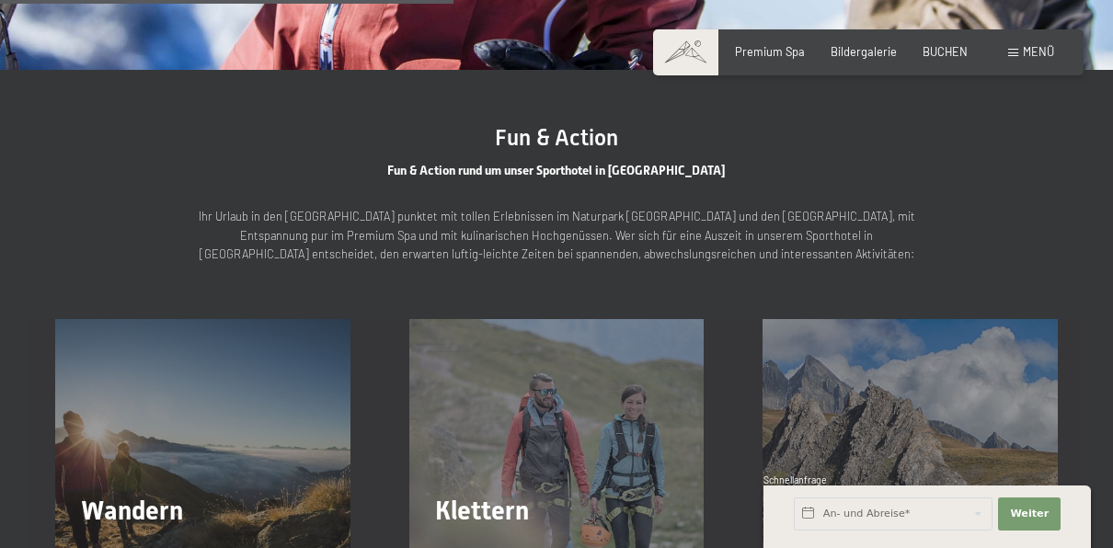
click at [1043, 51] on span "Menü" at bounding box center [1038, 51] width 31 height 15
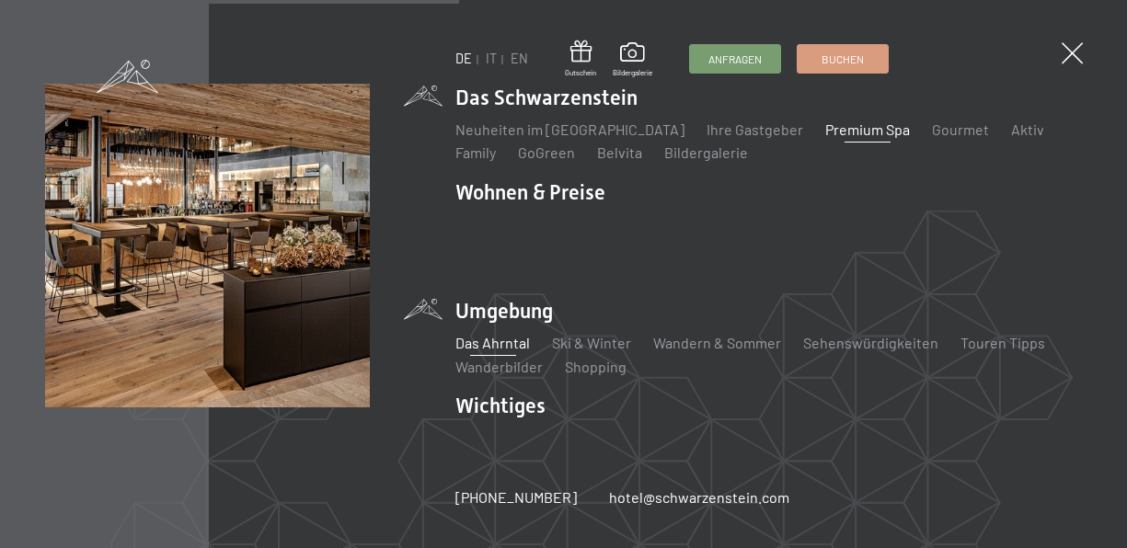
click at [832, 134] on link "Premium Spa" at bounding box center [867, 129] width 85 height 17
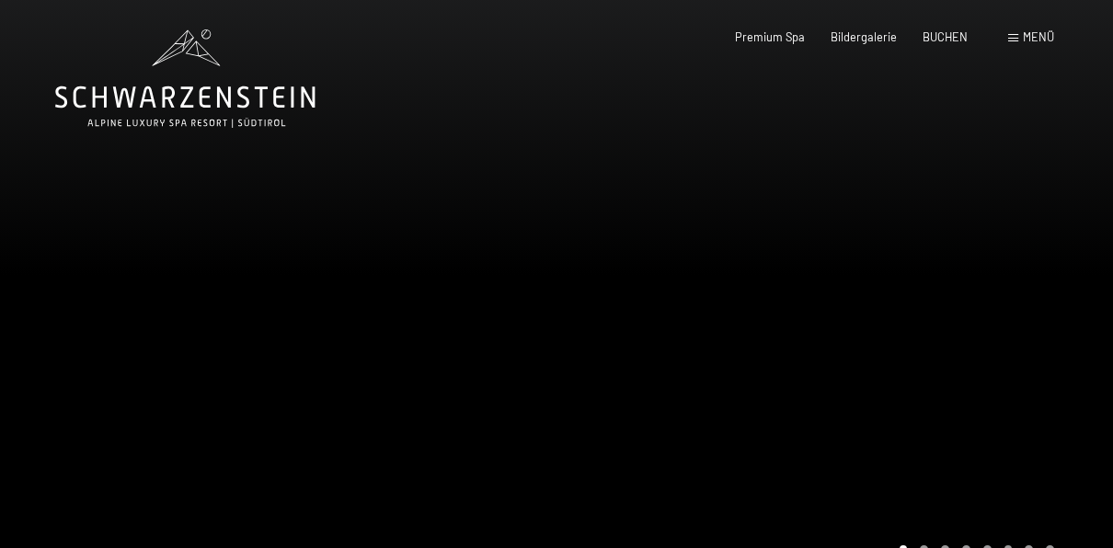
click at [1004, 284] on div at bounding box center [835, 299] width 557 height 598
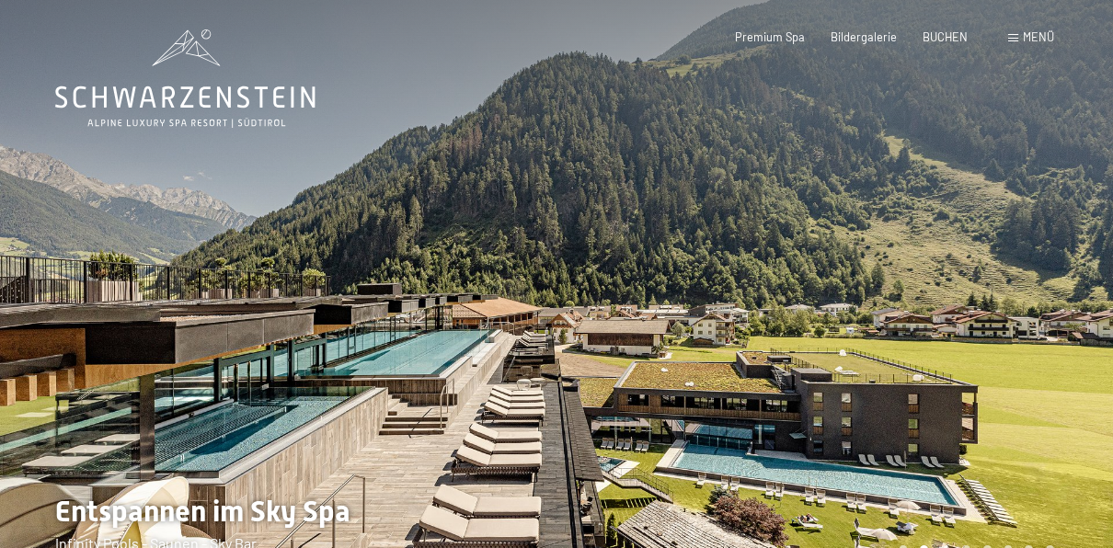
click at [942, 312] on div at bounding box center [835, 299] width 557 height 598
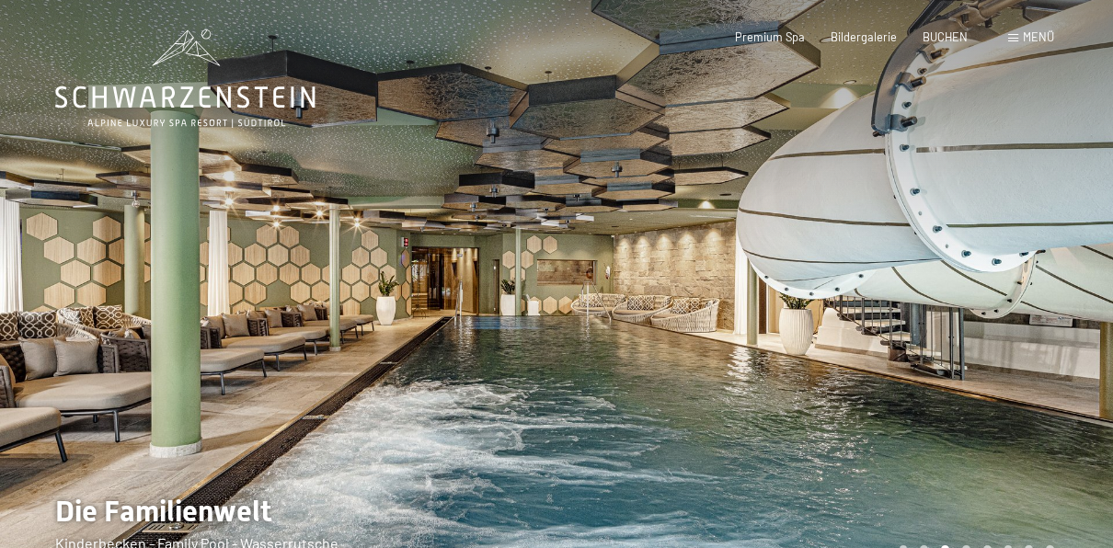
click at [942, 312] on div at bounding box center [835, 299] width 557 height 598
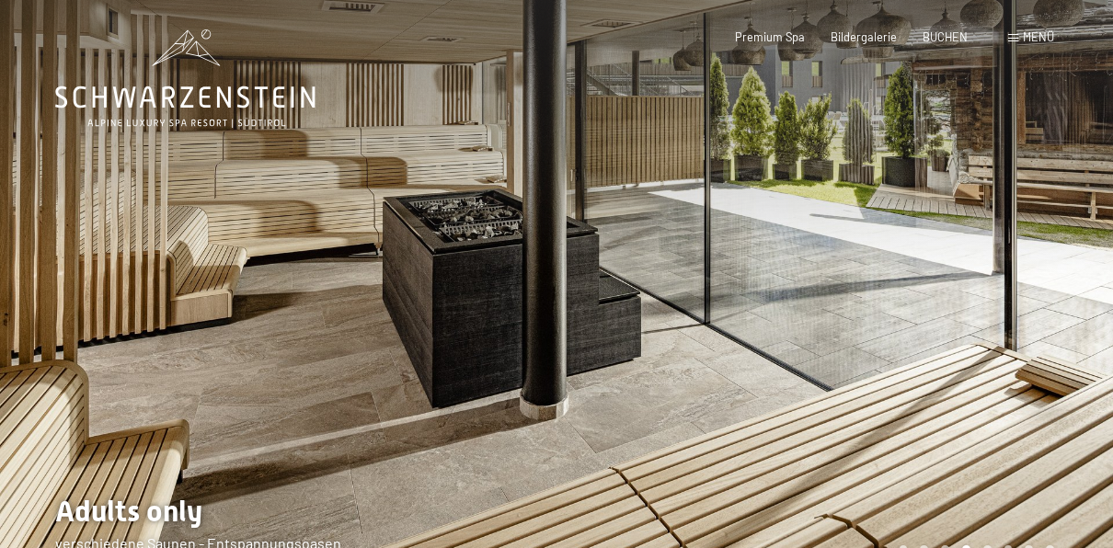
click at [942, 312] on div at bounding box center [835, 299] width 557 height 598
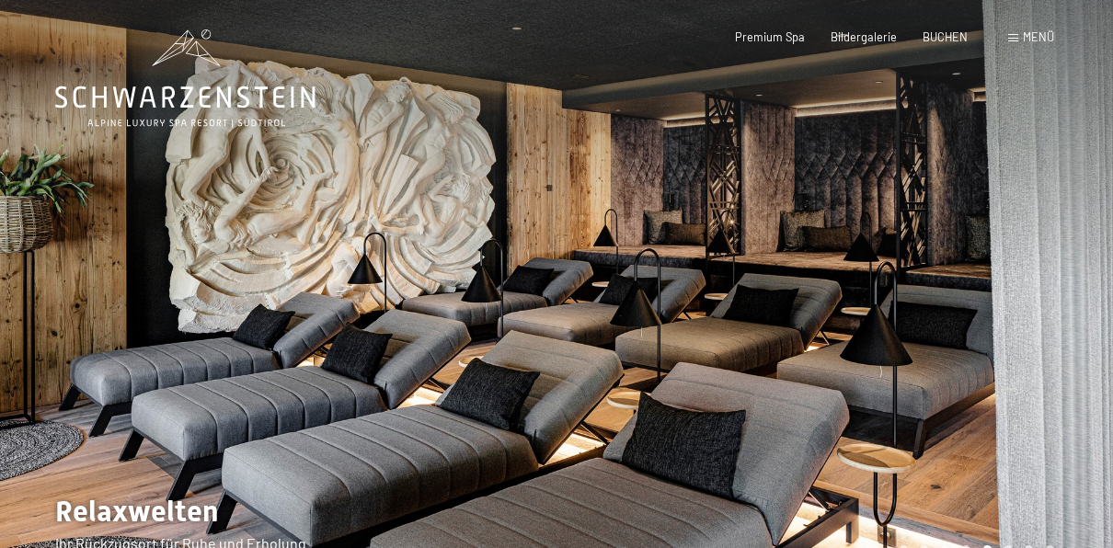
click at [942, 312] on div at bounding box center [835, 299] width 557 height 598
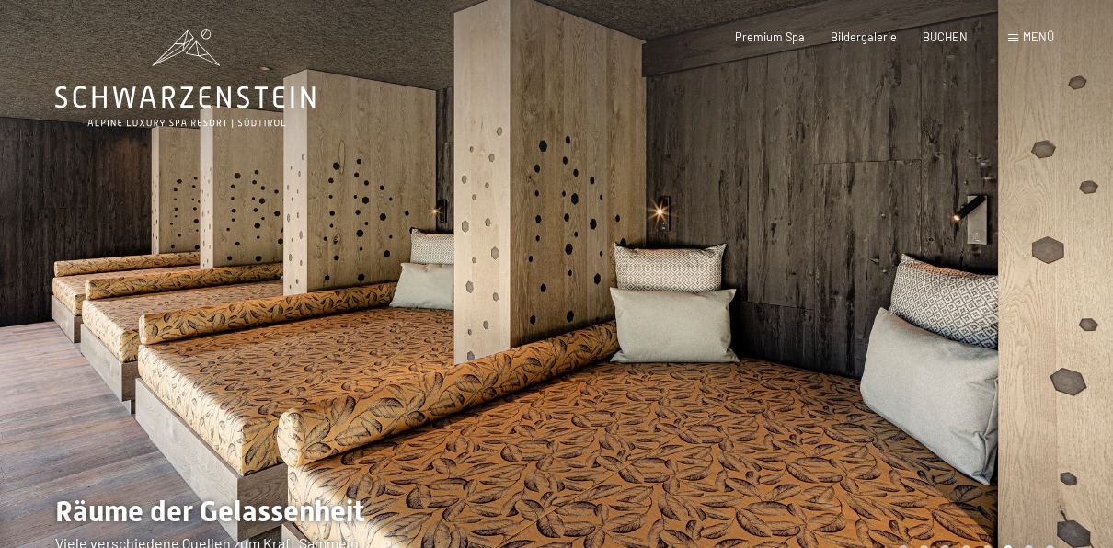
click at [942, 312] on div at bounding box center [835, 299] width 557 height 598
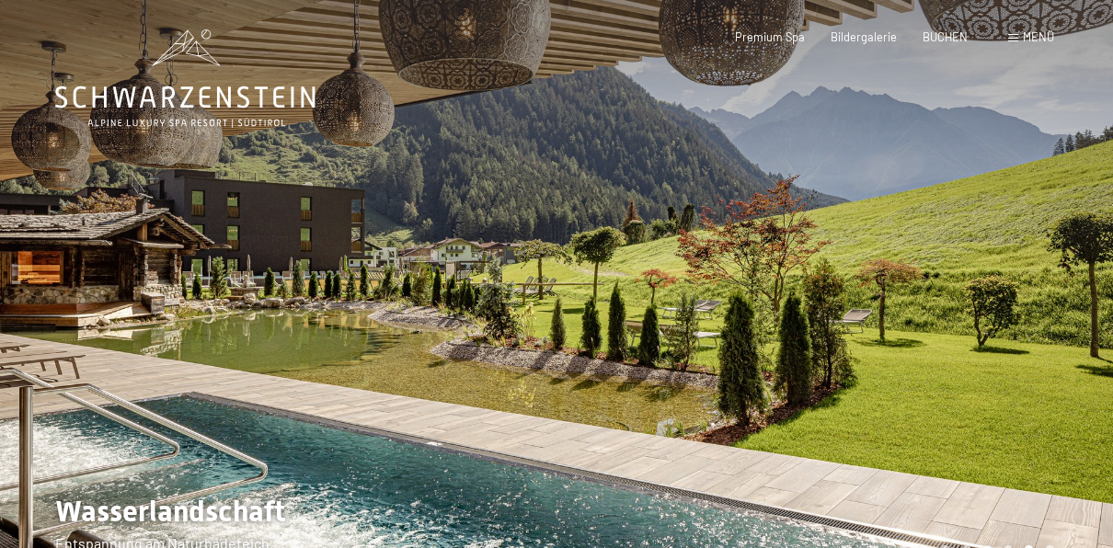
click at [959, 310] on div at bounding box center [835, 299] width 557 height 598
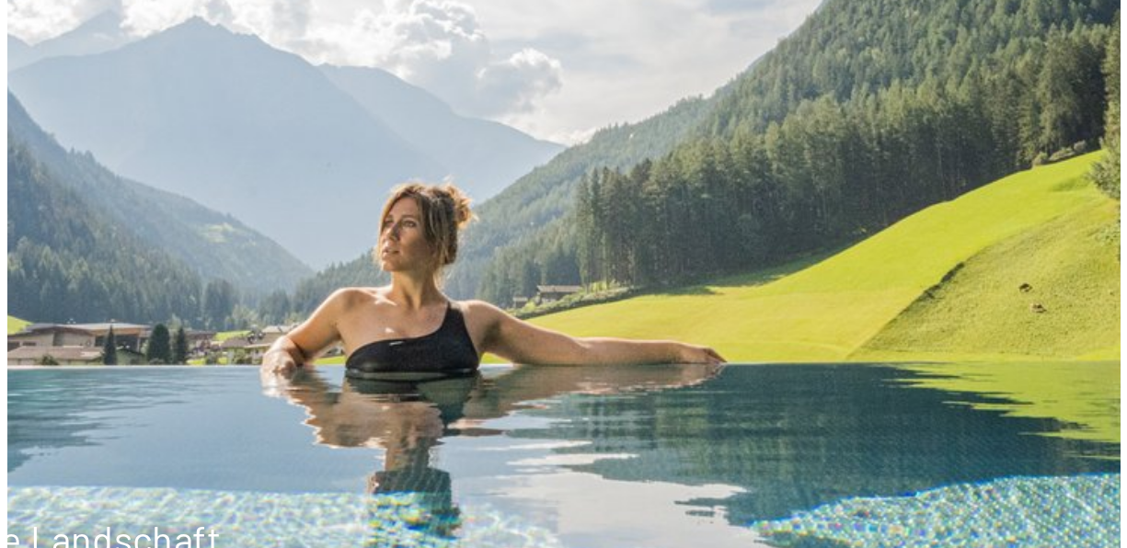
scroll to position [75, 0]
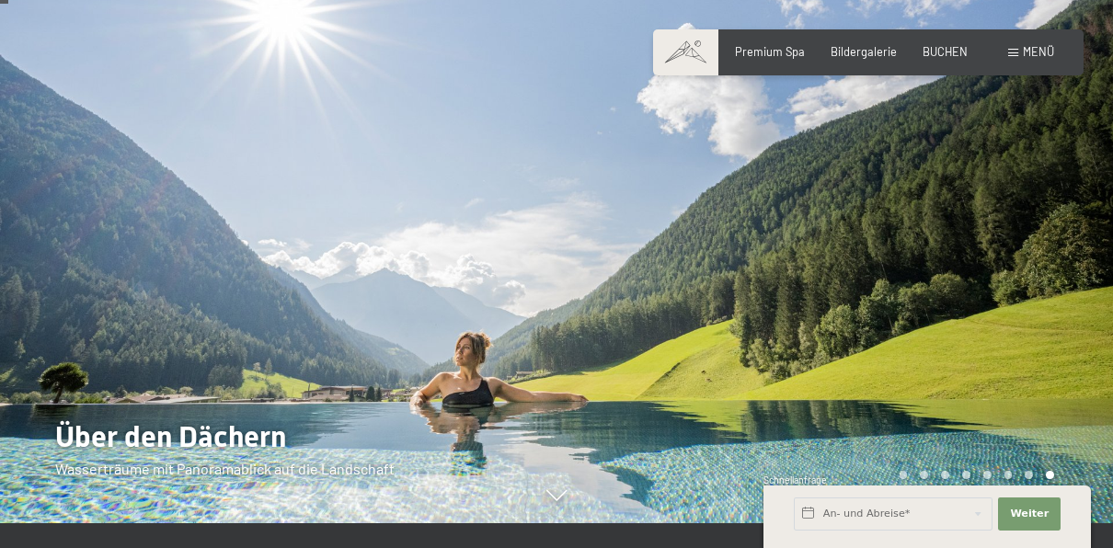
click at [1026, 60] on div "Buchen Anfragen Premium Spa Bildergalerie BUCHEN Menü DE IT EN Gutschein Bilder…" at bounding box center [869, 52] width 372 height 17
click at [1028, 54] on span "Menü" at bounding box center [1038, 51] width 31 height 15
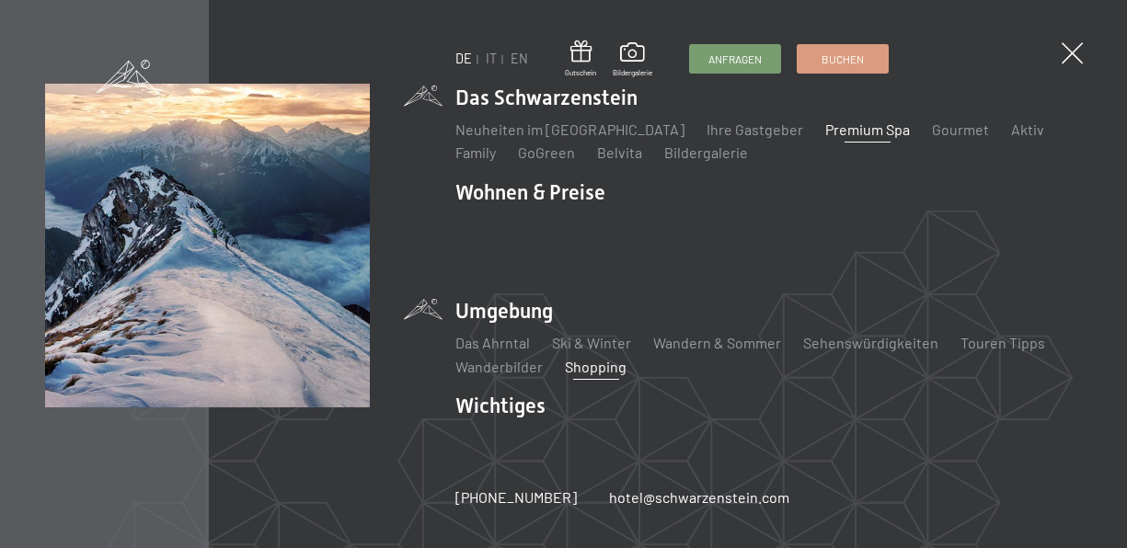
click at [594, 370] on link "Shopping" at bounding box center [596, 366] width 62 height 17
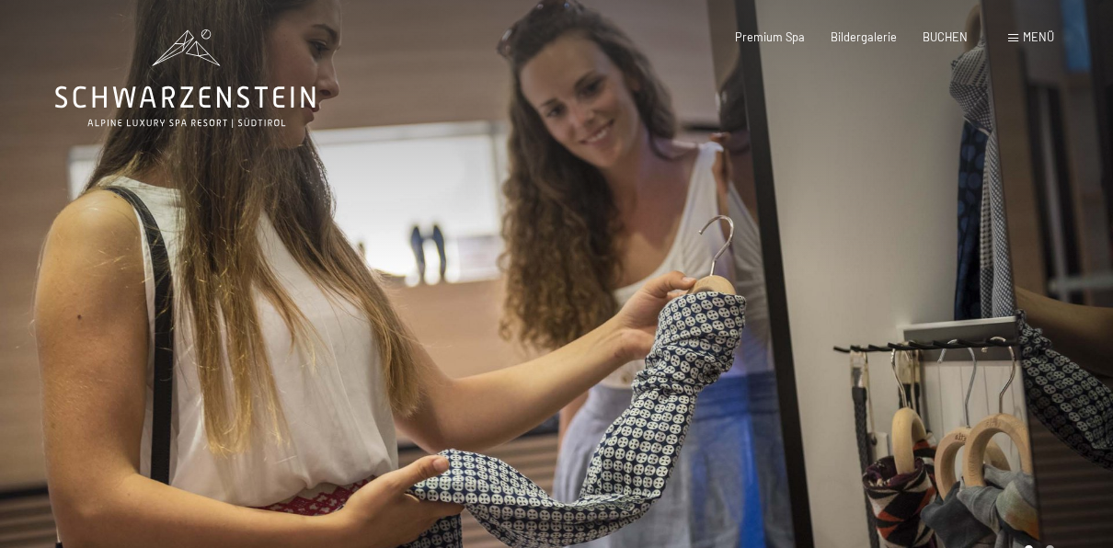
click at [1062, 299] on div at bounding box center [835, 299] width 557 height 598
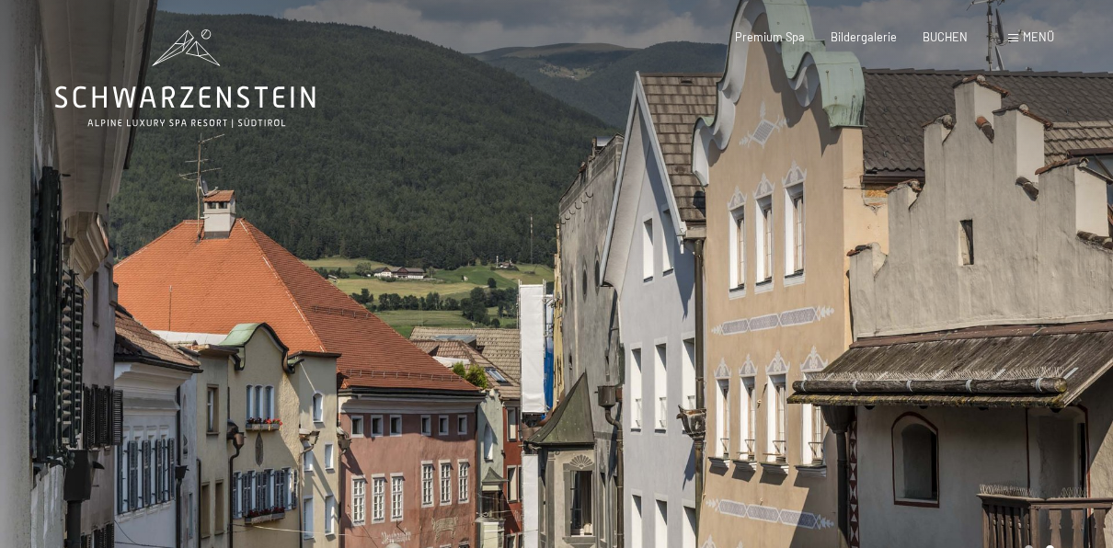
click at [1061, 303] on div at bounding box center [835, 299] width 557 height 598
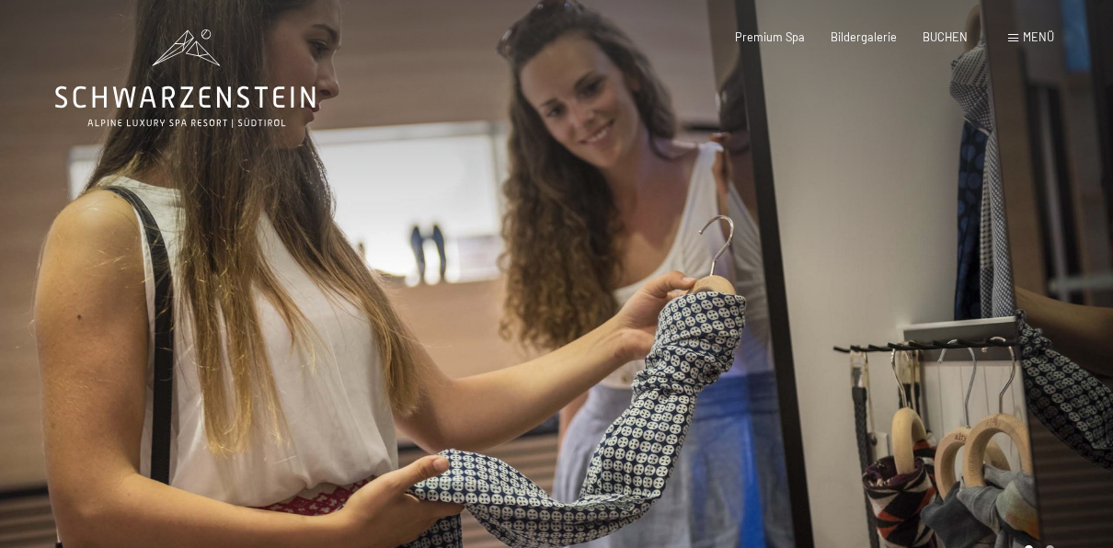
click at [1061, 303] on div at bounding box center [835, 299] width 557 height 598
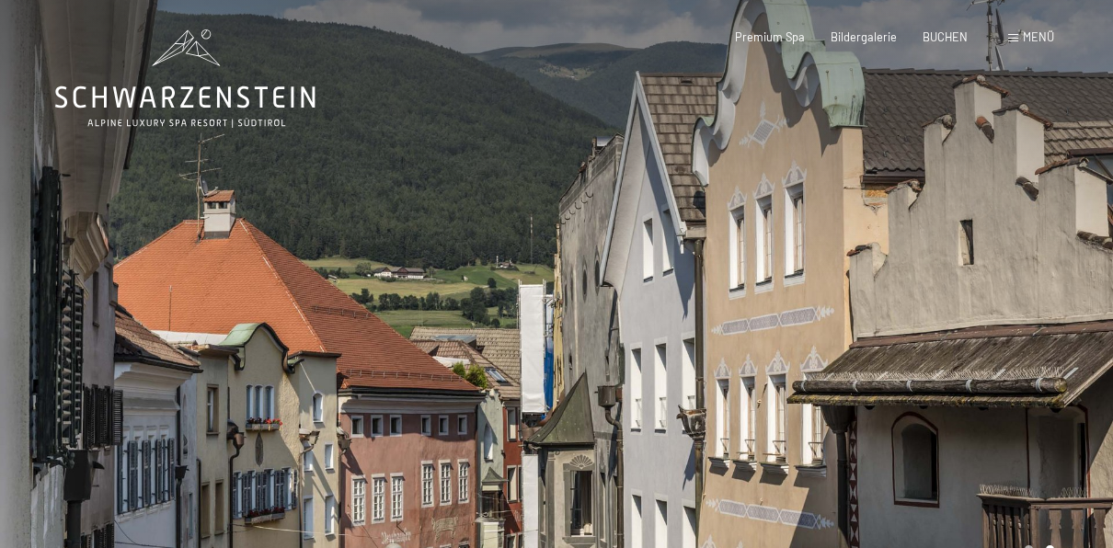
click at [1049, 288] on div at bounding box center [835, 299] width 557 height 598
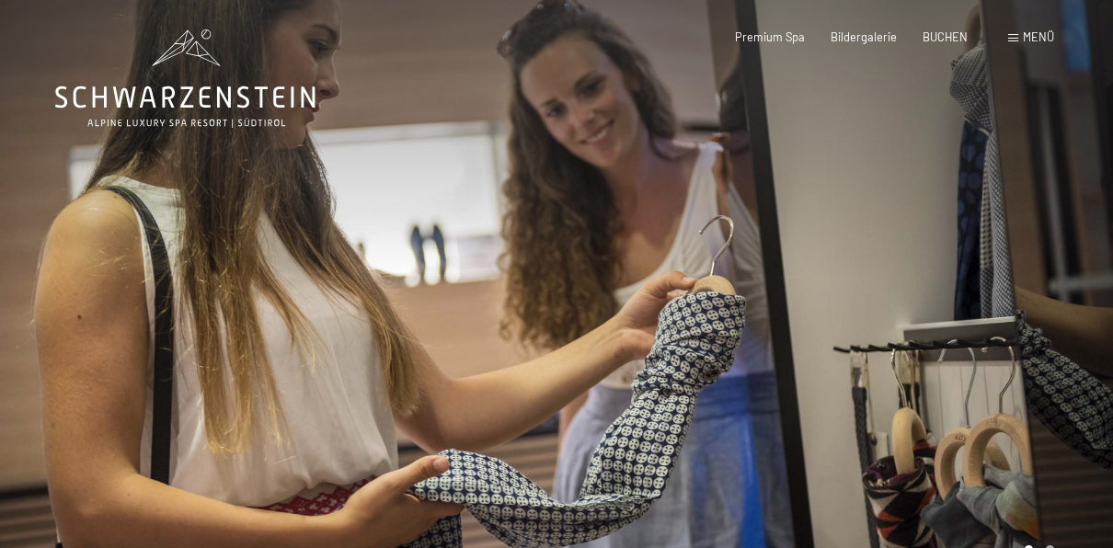
click at [1039, 40] on span "Menü" at bounding box center [1038, 36] width 31 height 15
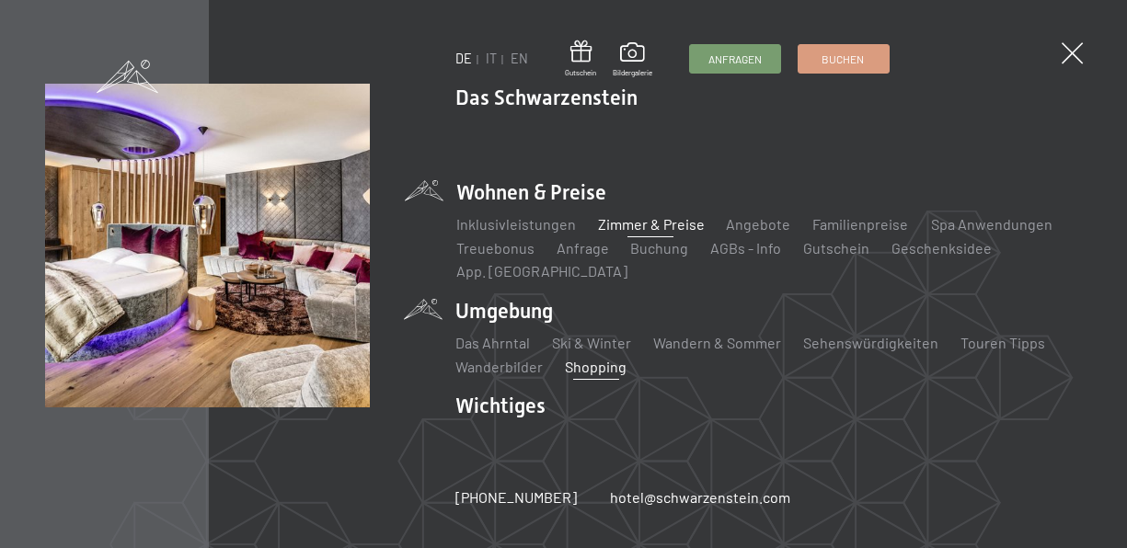
click at [652, 219] on link "Zimmer & Preise" at bounding box center [650, 223] width 107 height 17
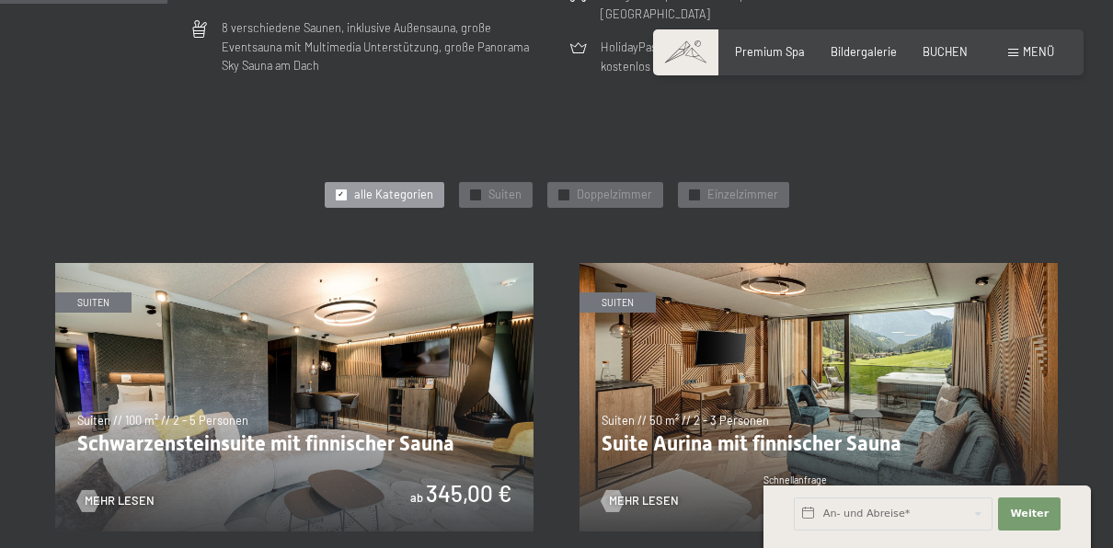
scroll to position [718, 0]
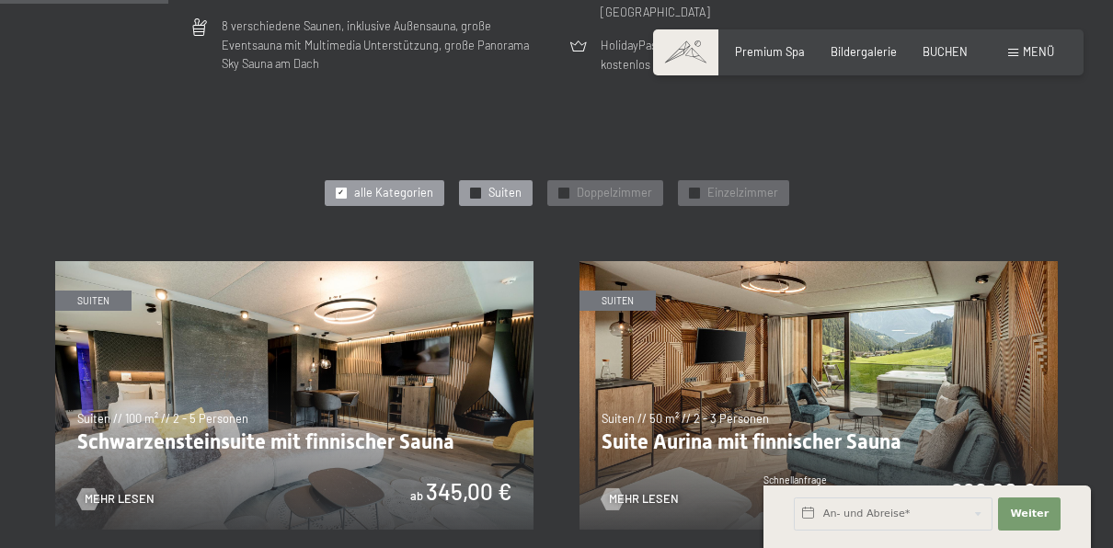
click at [488, 195] on span "Suiten" at bounding box center [504, 193] width 33 height 17
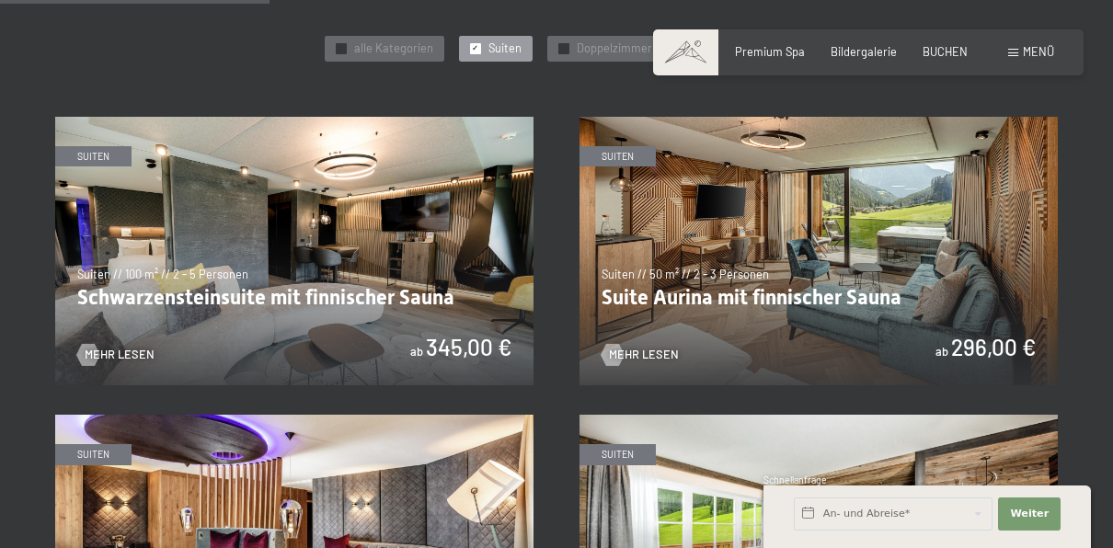
scroll to position [869, 0]
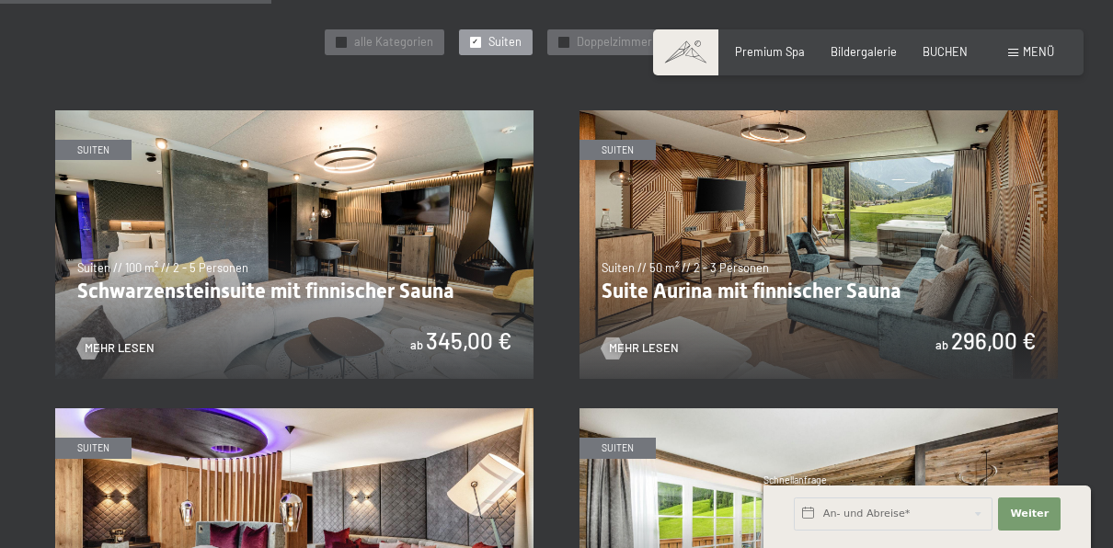
click at [504, 236] on img at bounding box center [294, 245] width 478 height 270
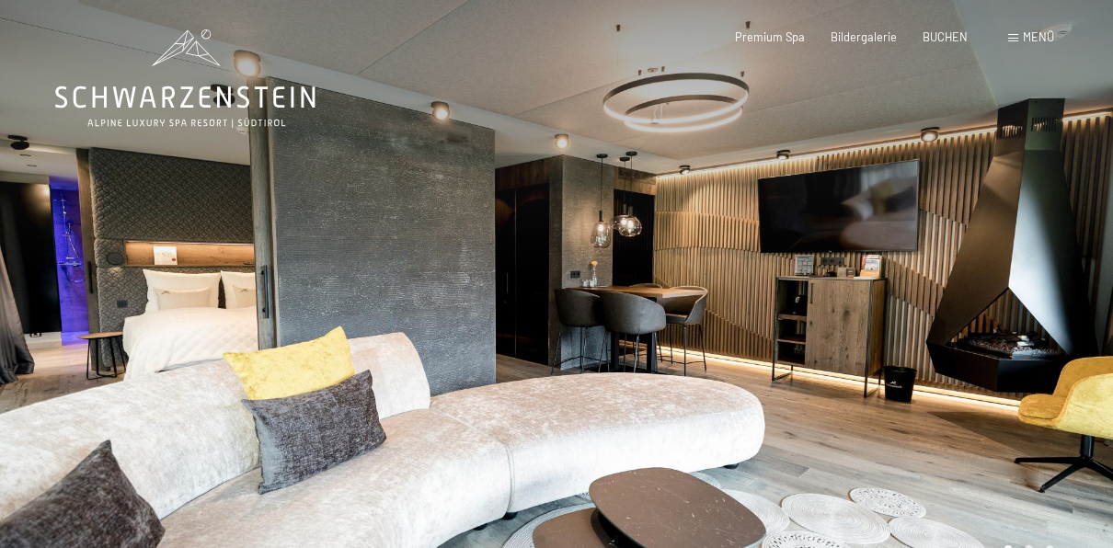
click at [1034, 255] on div at bounding box center [835, 299] width 557 height 598
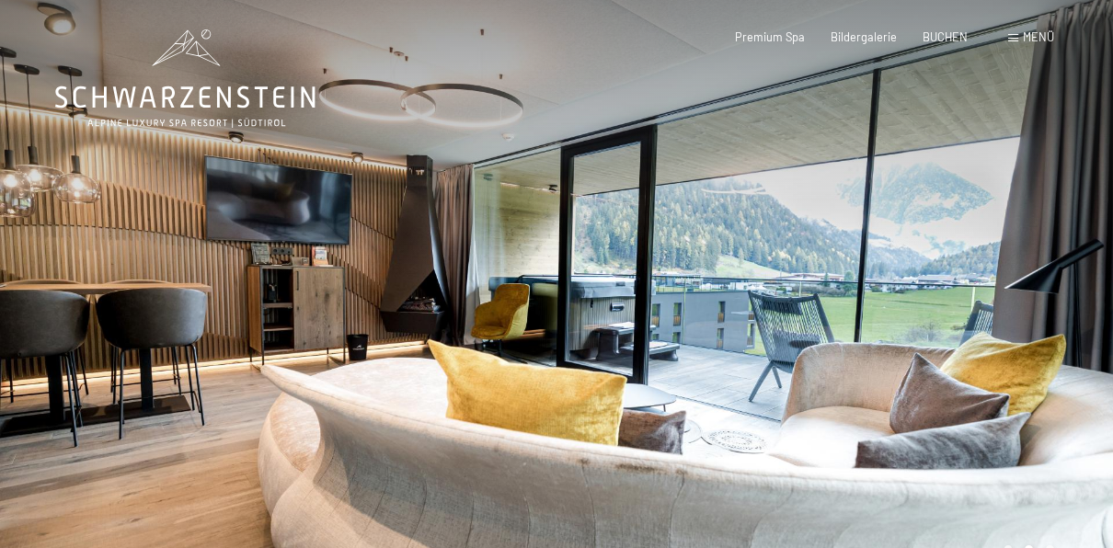
click at [1034, 255] on div at bounding box center [835, 299] width 557 height 598
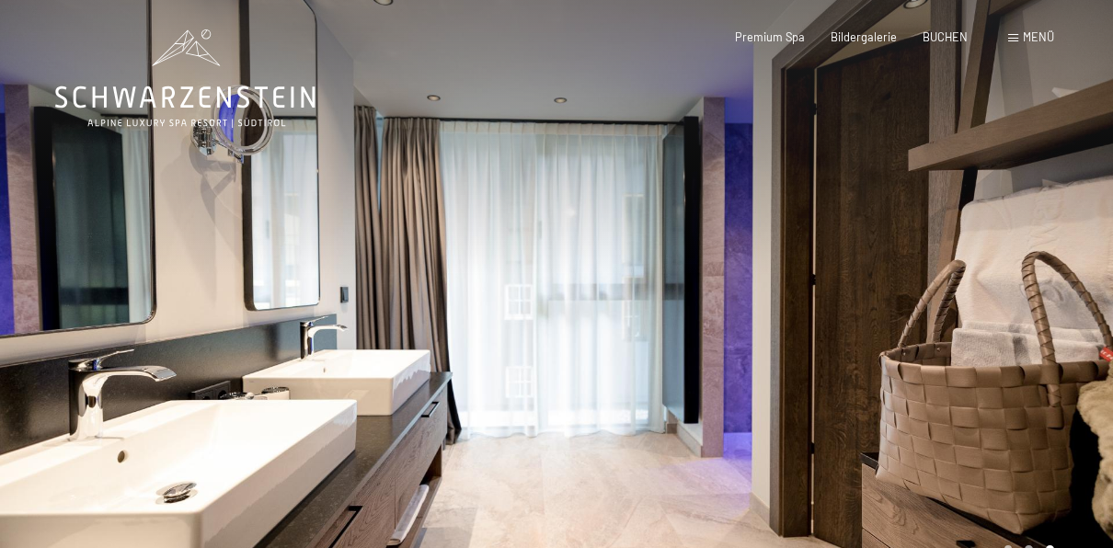
click at [1034, 255] on div at bounding box center [835, 299] width 557 height 598
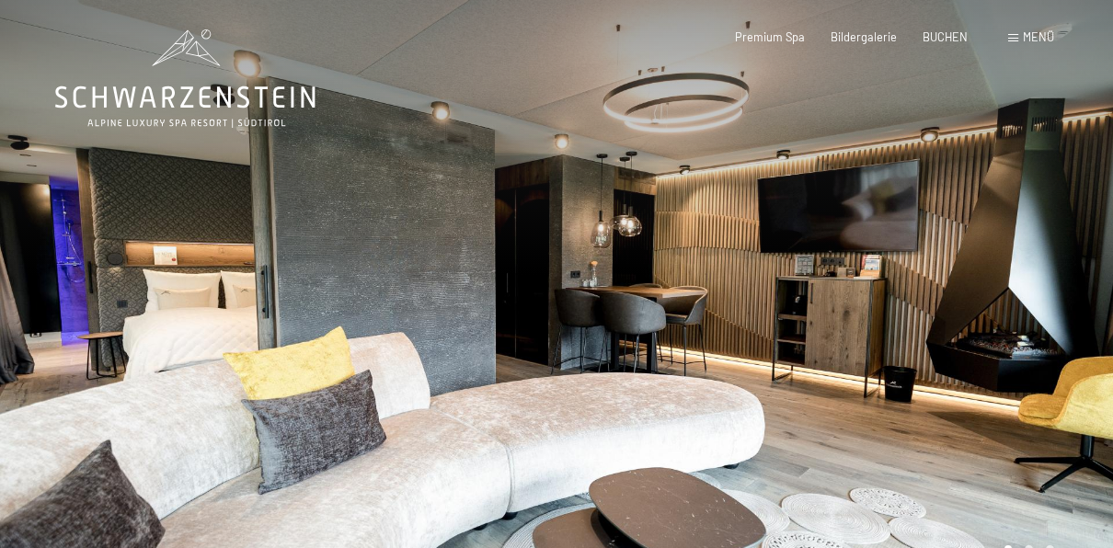
click at [1034, 255] on div at bounding box center [835, 299] width 557 height 598
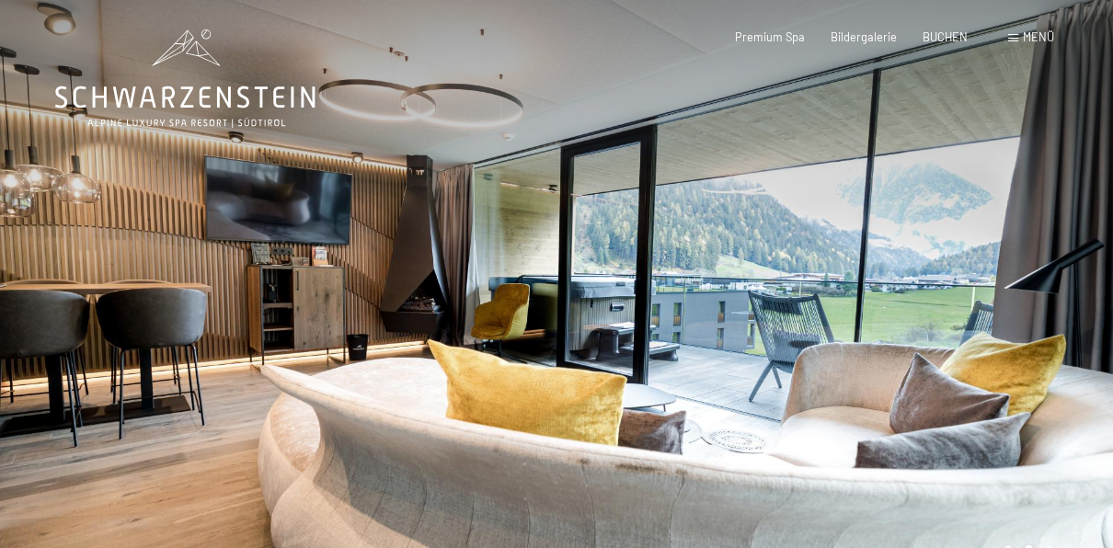
click at [1034, 36] on span "Menü" at bounding box center [1038, 36] width 31 height 15
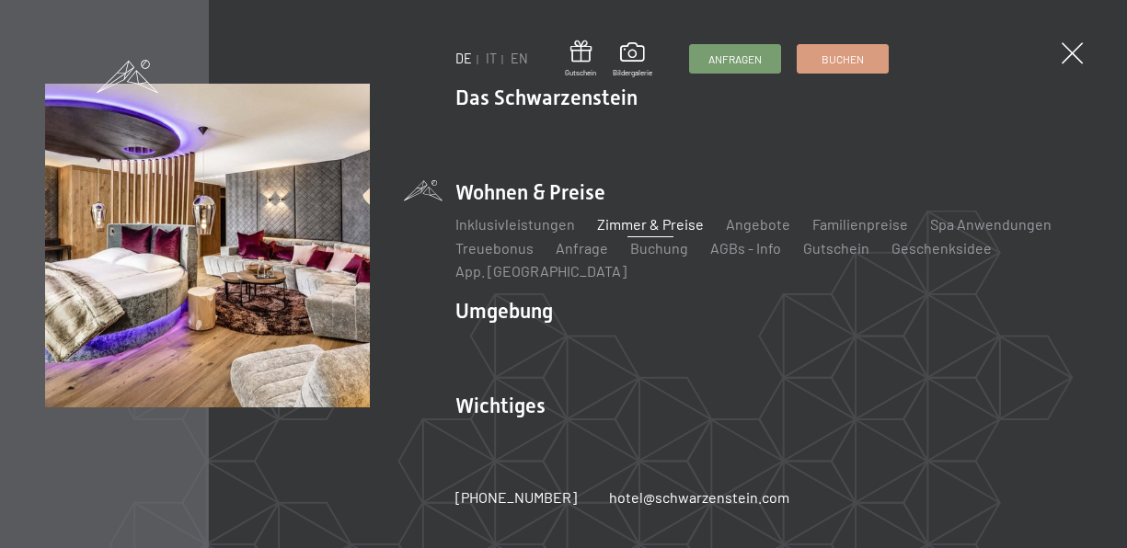
click at [626, 227] on link "Zimmer & Preise" at bounding box center [650, 223] width 107 height 17
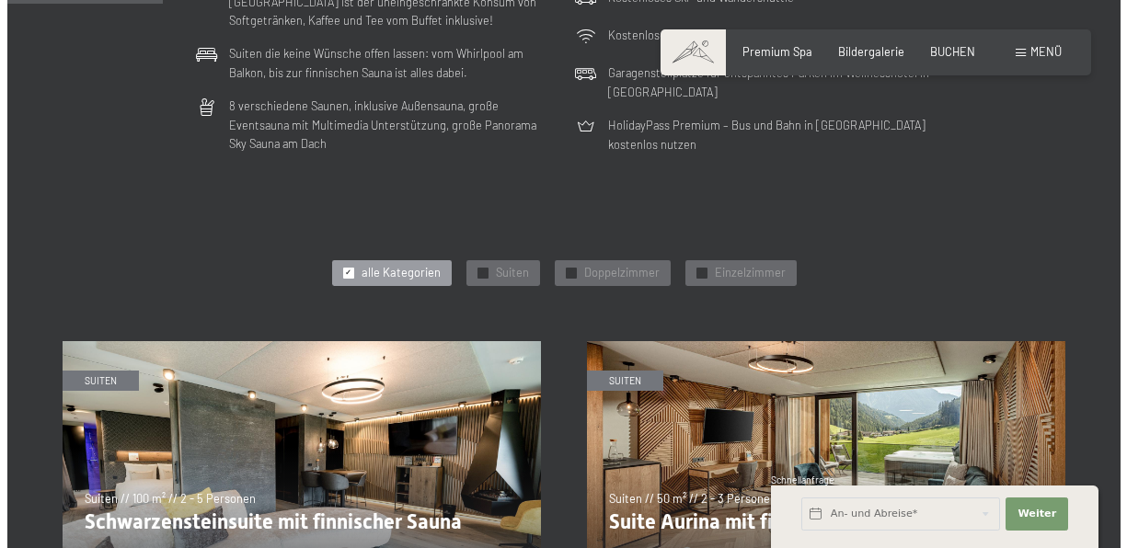
scroll to position [652, 0]
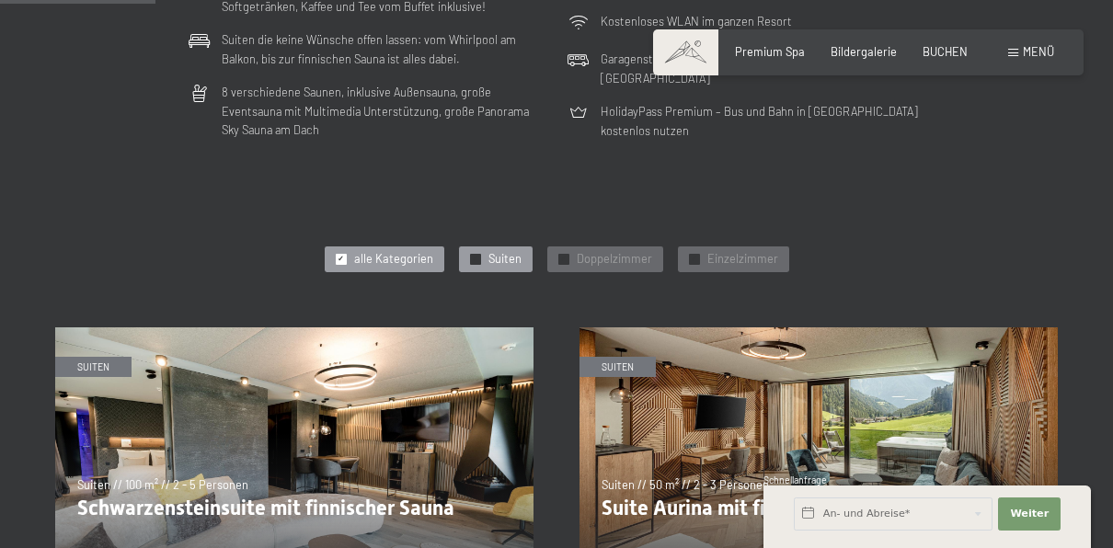
click at [477, 251] on div "✓ Suiten" at bounding box center [496, 260] width 74 height 26
click at [477, 253] on div "✓ Suiten" at bounding box center [496, 260] width 74 height 26
click at [1054, 44] on div "Buchen Anfragen Premium Spa Bildergalerie BUCHEN Menü DE IT EN Gutschein Bilder…" at bounding box center [869, 52] width 372 height 17
click at [1031, 45] on span "Menü" at bounding box center [1038, 51] width 31 height 15
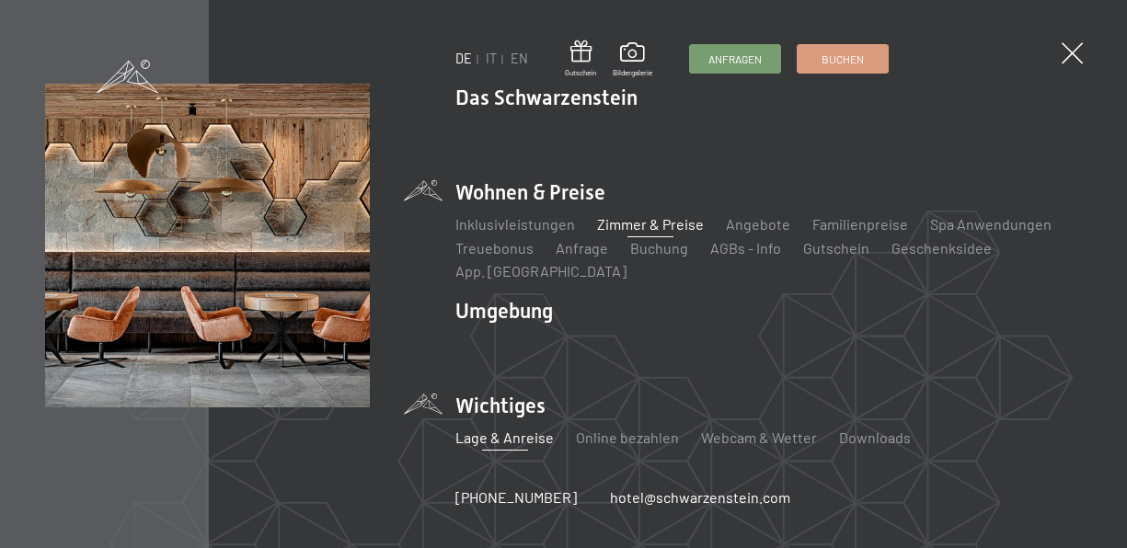
click at [506, 442] on link "Lage & Anreise" at bounding box center [504, 437] width 98 height 17
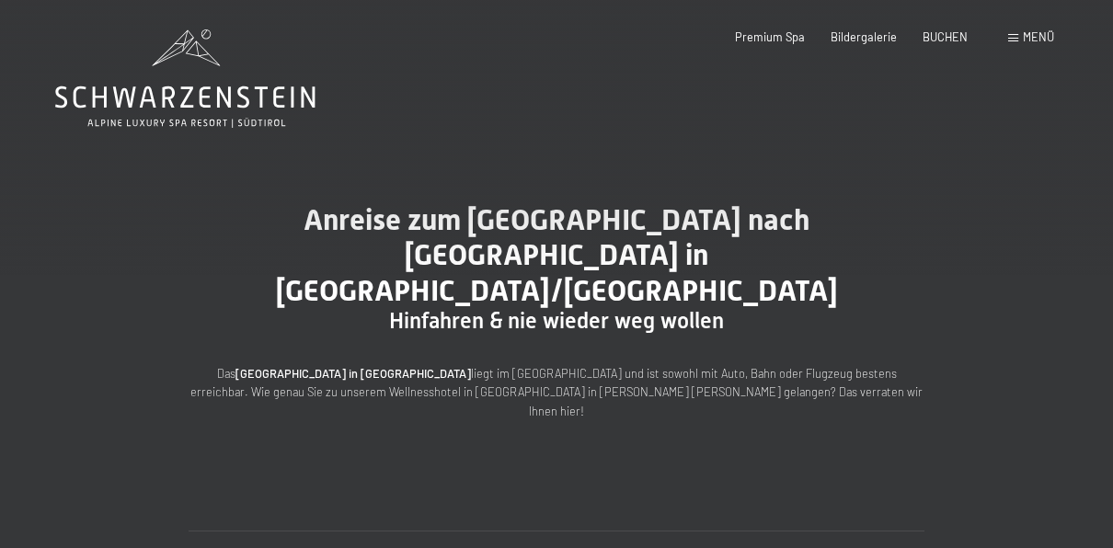
click at [1016, 29] on div "Menü" at bounding box center [1031, 37] width 46 height 17
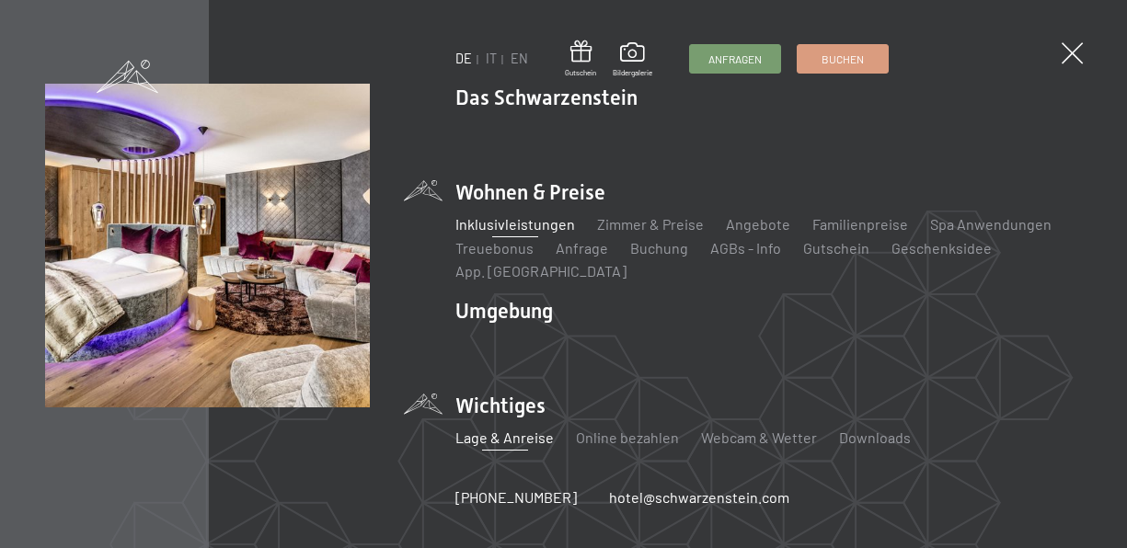
click at [542, 228] on link "Inklusivleistungen" at bounding box center [515, 223] width 120 height 17
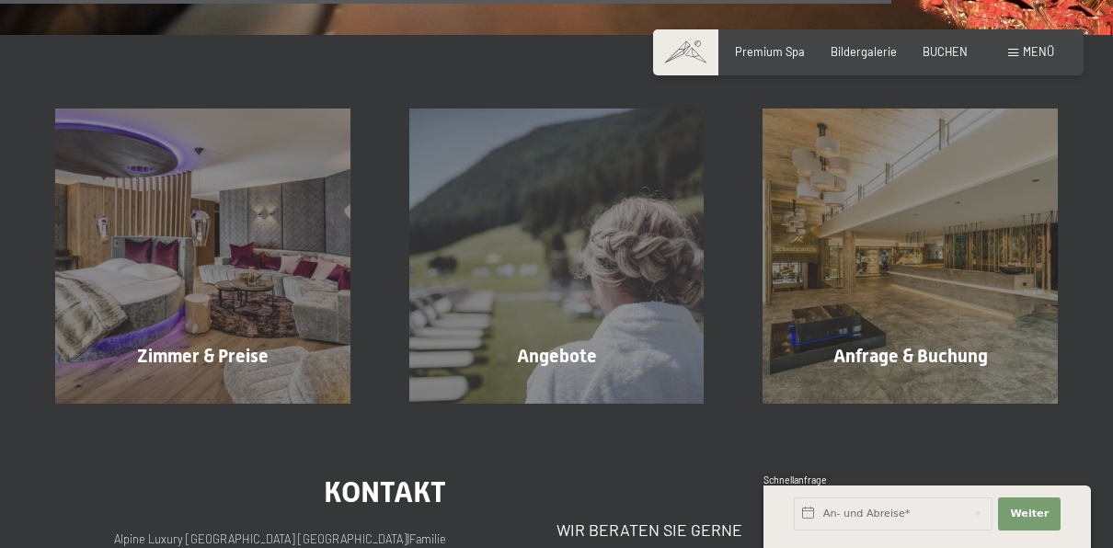
scroll to position [2322, 0]
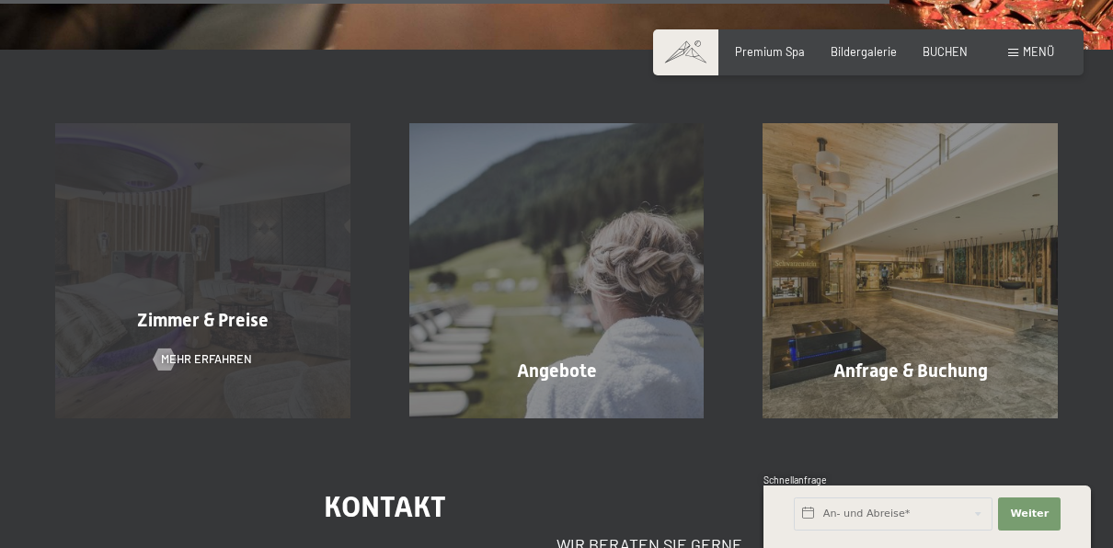
click at [168, 230] on div "Zimmer & Preise Mehr erfahren" at bounding box center [203, 270] width 354 height 295
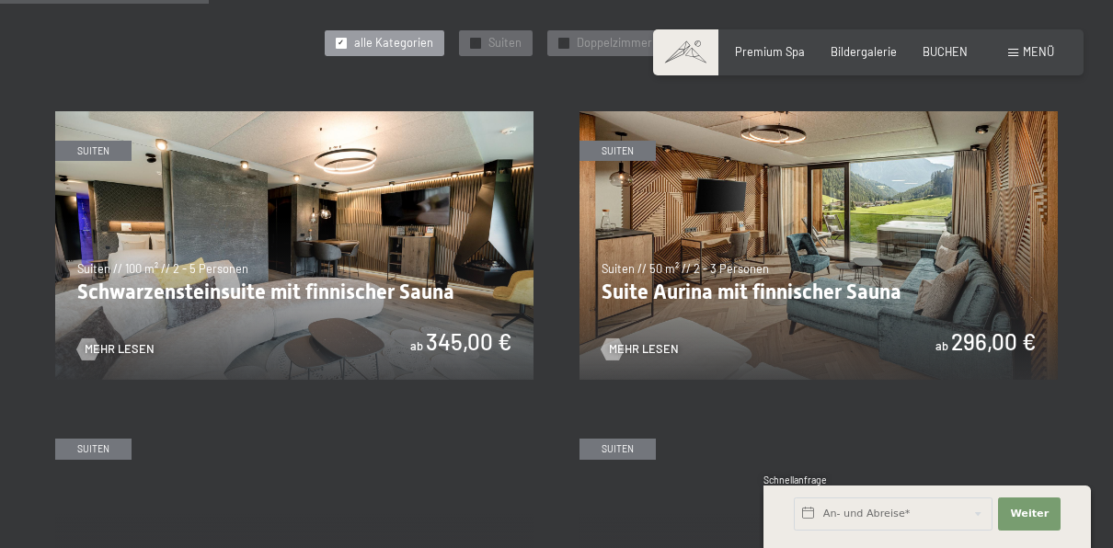
scroll to position [864, 0]
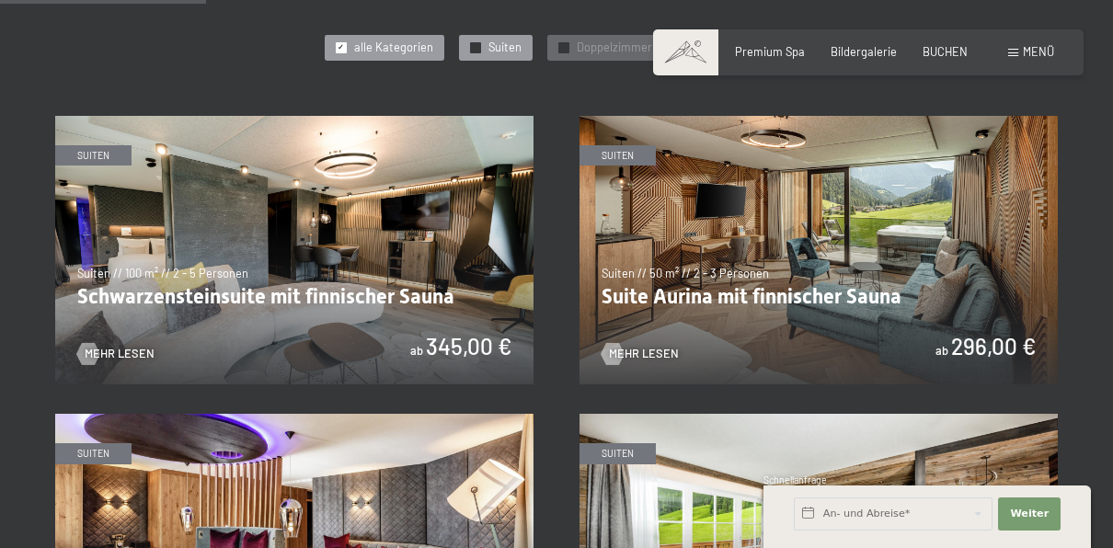
click at [495, 54] on span "Suiten" at bounding box center [504, 48] width 33 height 17
drag, startPoint x: 495, startPoint y: 54, endPoint x: 477, endPoint y: 48, distance: 18.6
click at [477, 48] on span "✓" at bounding box center [475, 47] width 6 height 10
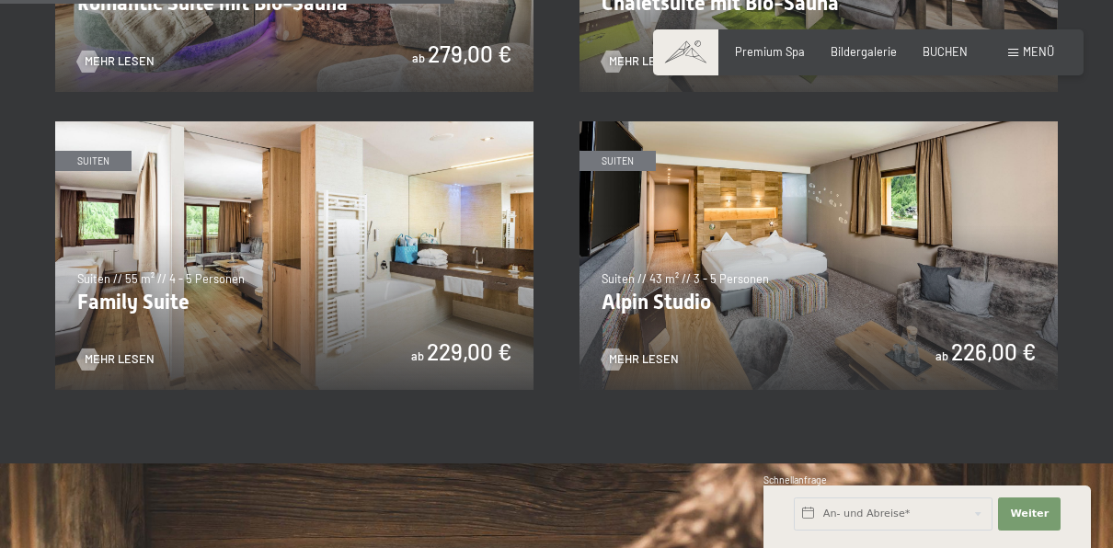
scroll to position [1455, 0]
click at [505, 247] on img at bounding box center [294, 256] width 478 height 270
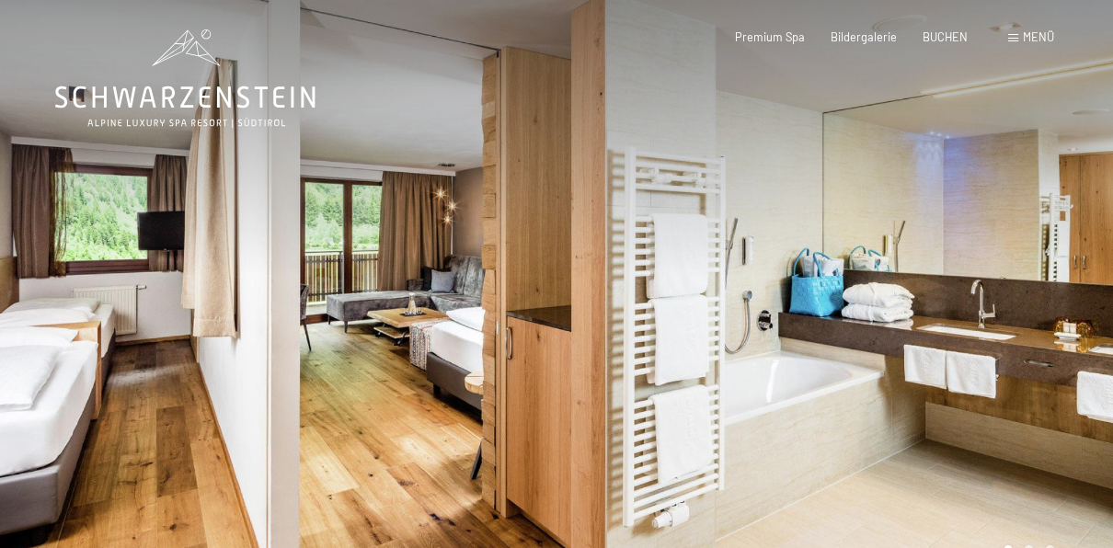
click at [1074, 238] on div at bounding box center [835, 299] width 557 height 598
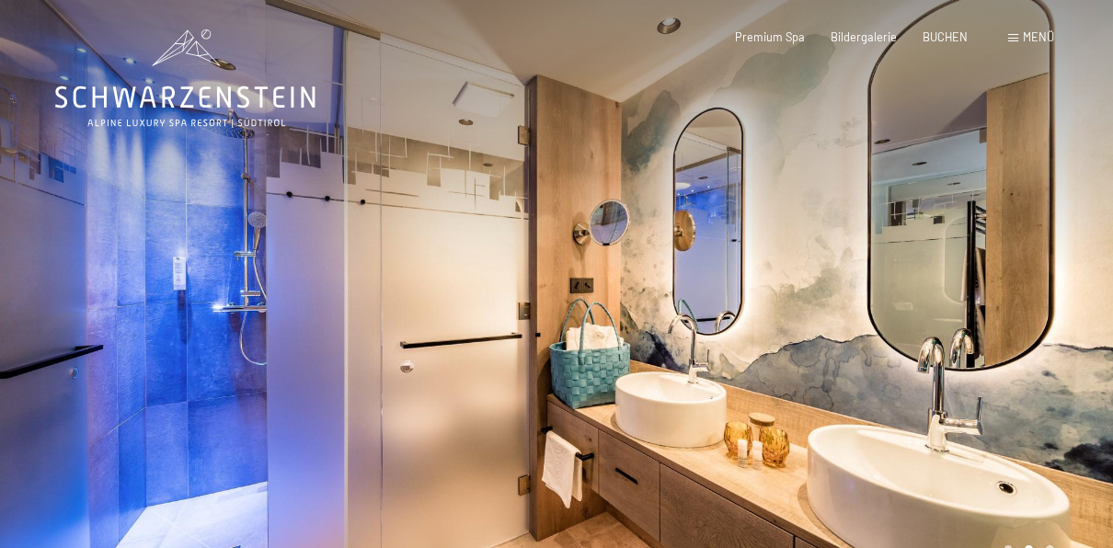
click at [1074, 246] on div at bounding box center [835, 299] width 557 height 598
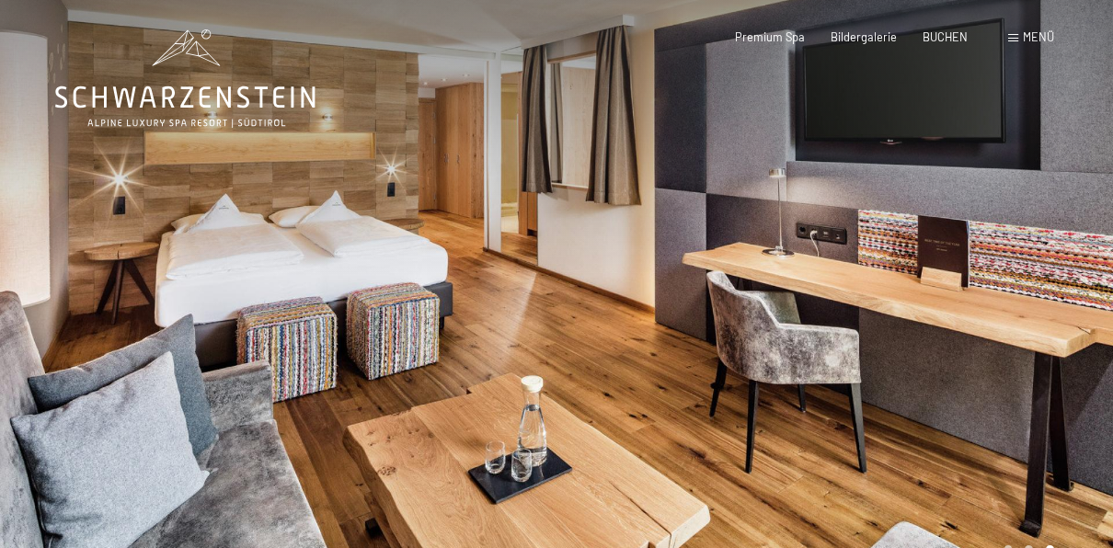
click at [1016, 33] on div "Menü" at bounding box center [1031, 37] width 46 height 17
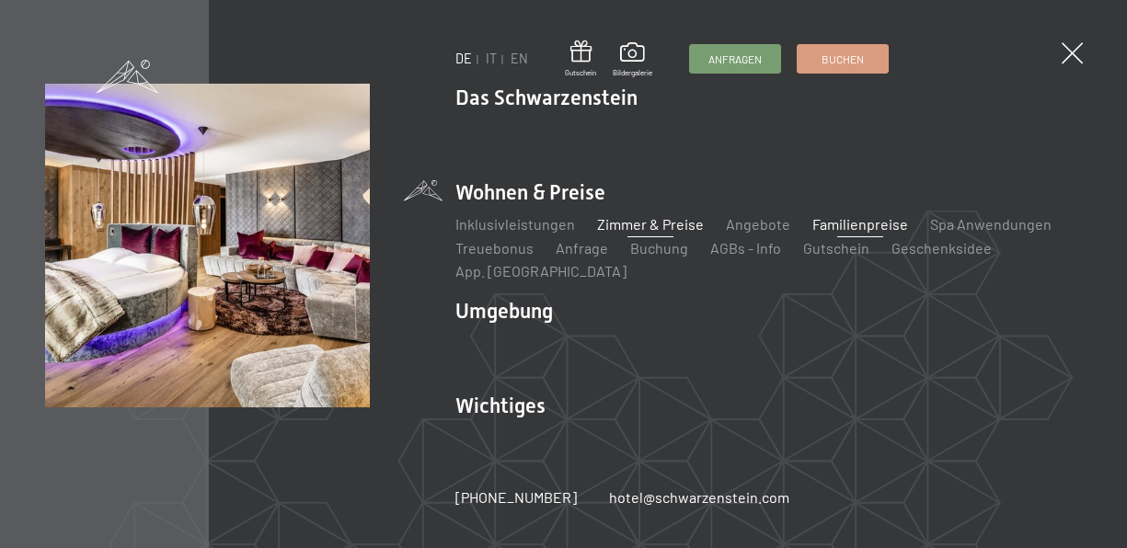
click at [854, 229] on link "Familienpreise" at bounding box center [860, 223] width 96 height 17
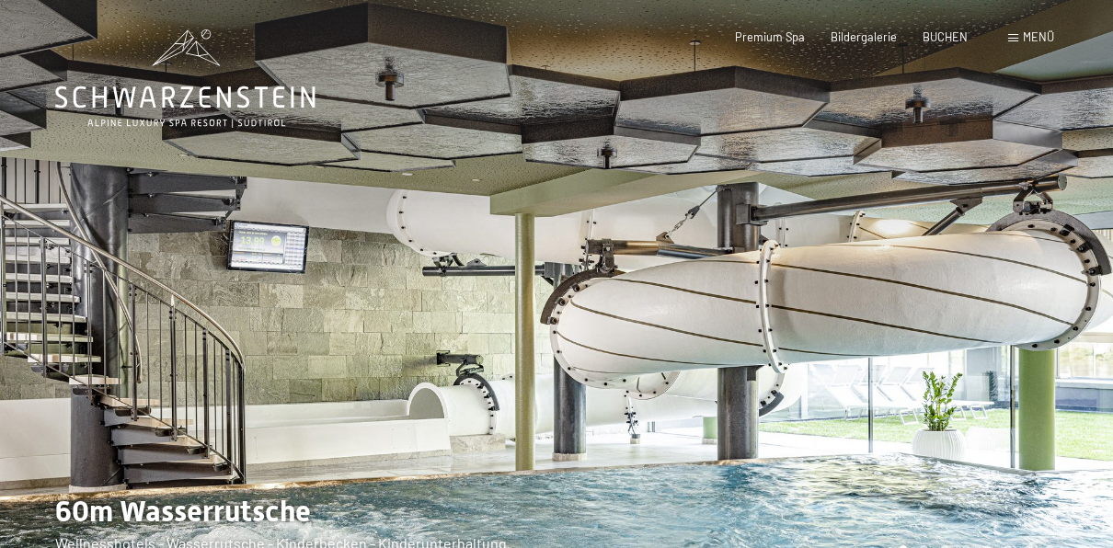
click at [990, 235] on div at bounding box center [835, 299] width 557 height 598
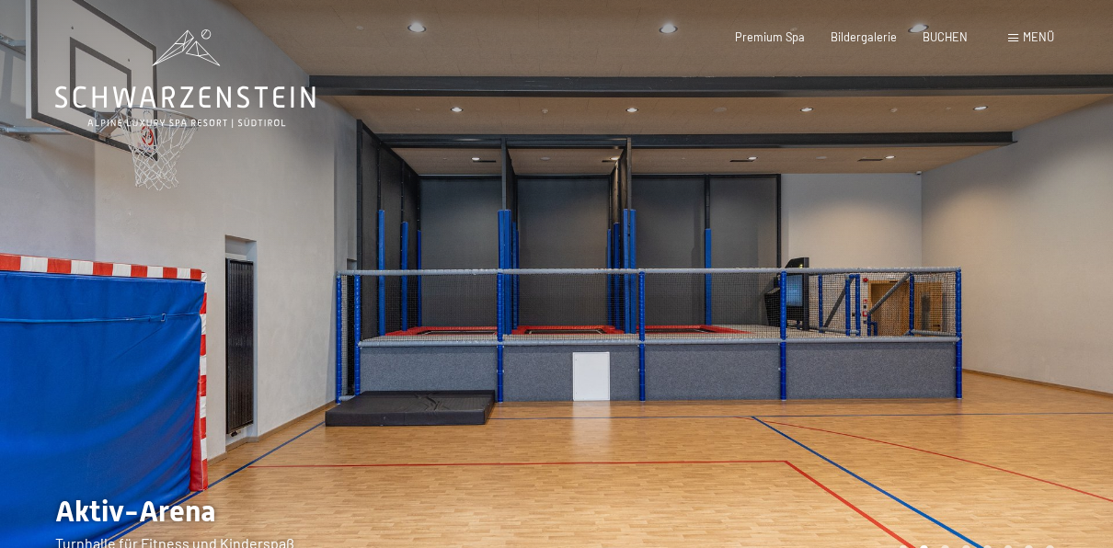
click at [168, 277] on div at bounding box center [278, 299] width 557 height 598
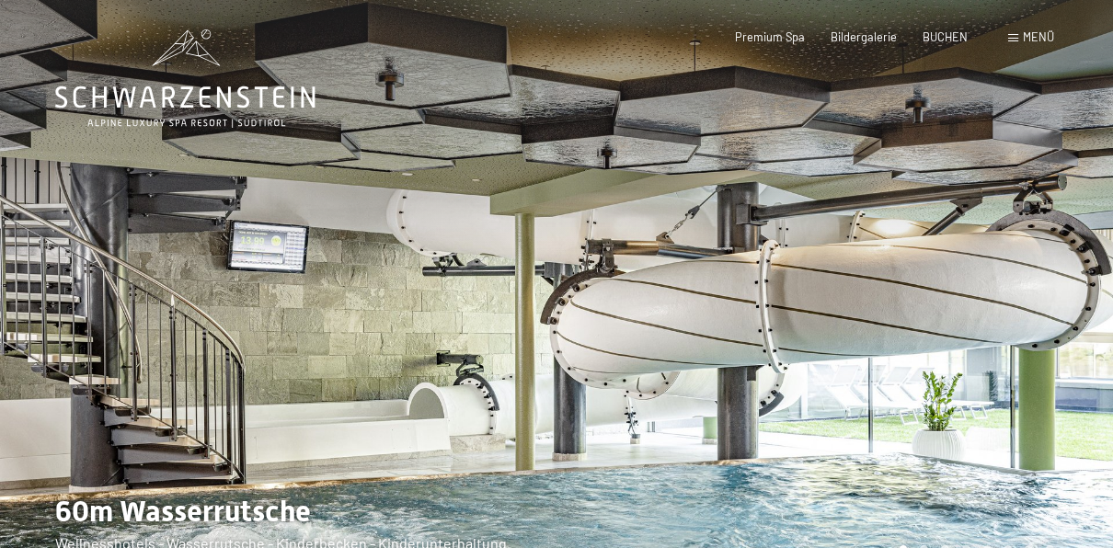
click at [981, 302] on div at bounding box center [835, 299] width 557 height 598
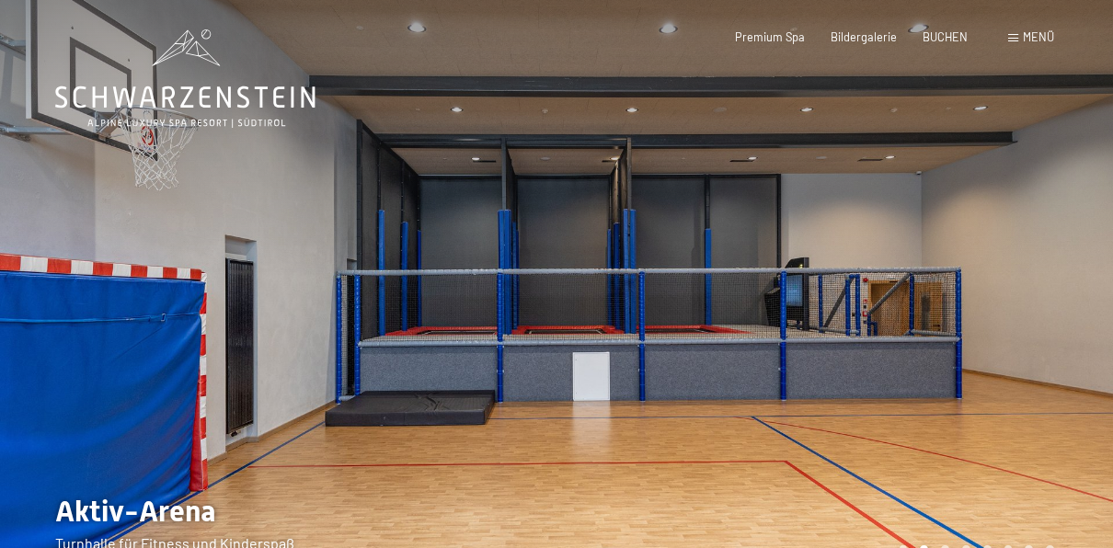
click at [1015, 289] on div at bounding box center [835, 299] width 557 height 598
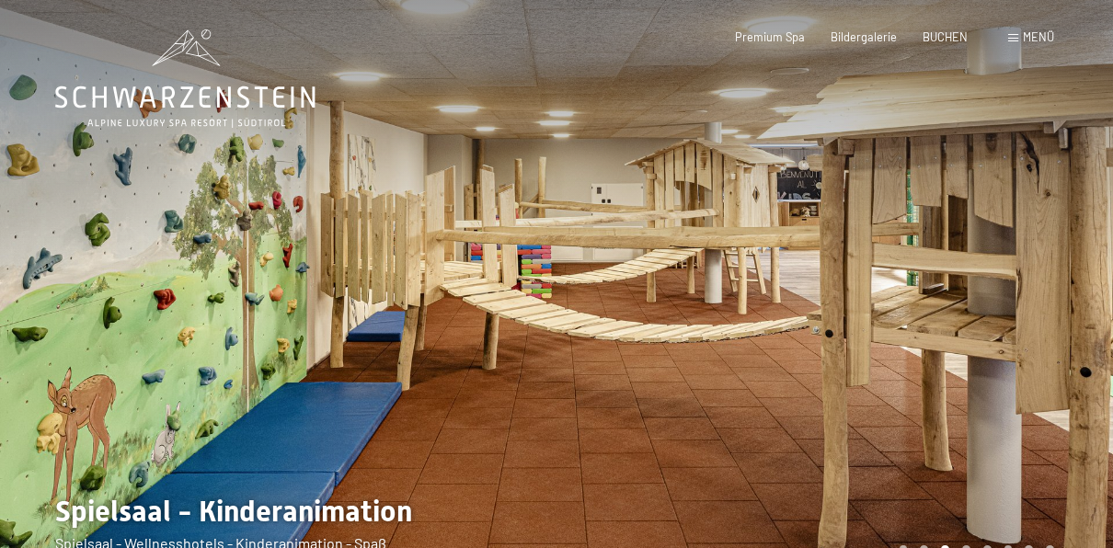
click at [1015, 289] on div at bounding box center [835, 299] width 557 height 598
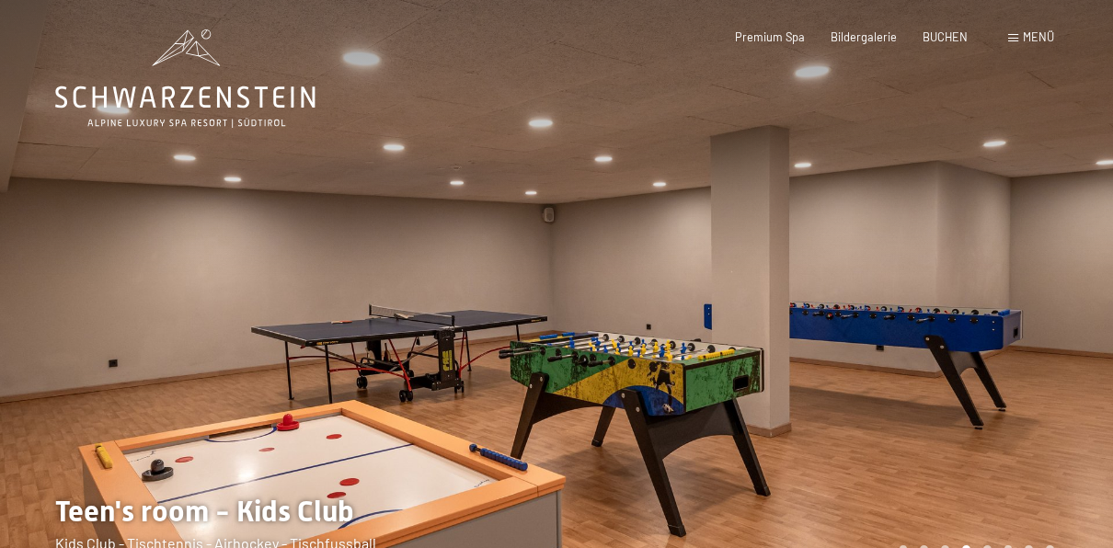
click at [1015, 290] on div at bounding box center [835, 299] width 557 height 598
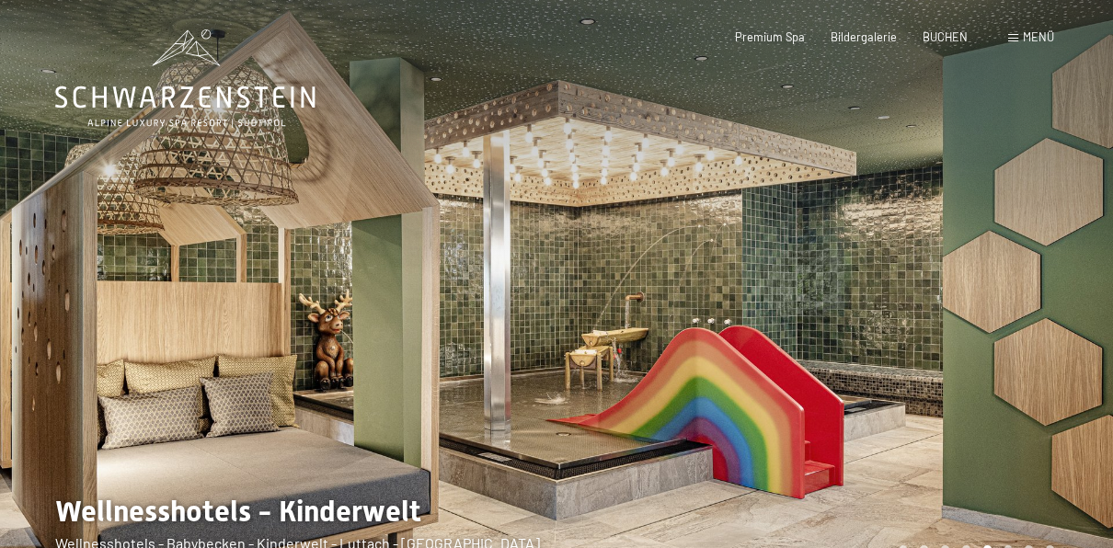
click at [1015, 290] on div at bounding box center [835, 299] width 557 height 598
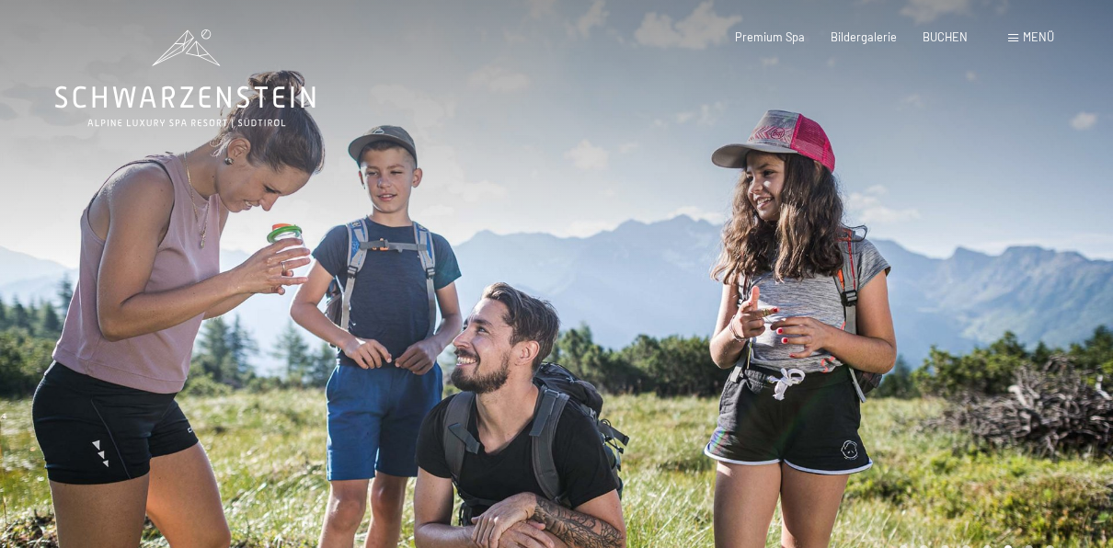
click at [1013, 289] on div at bounding box center [835, 299] width 557 height 598
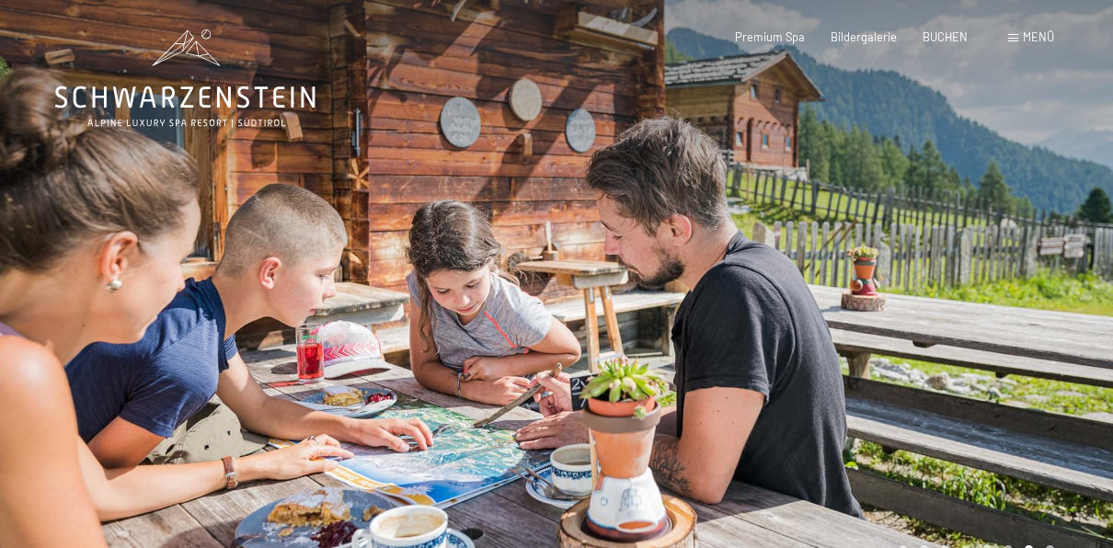
click at [1072, 352] on div at bounding box center [835, 299] width 557 height 598
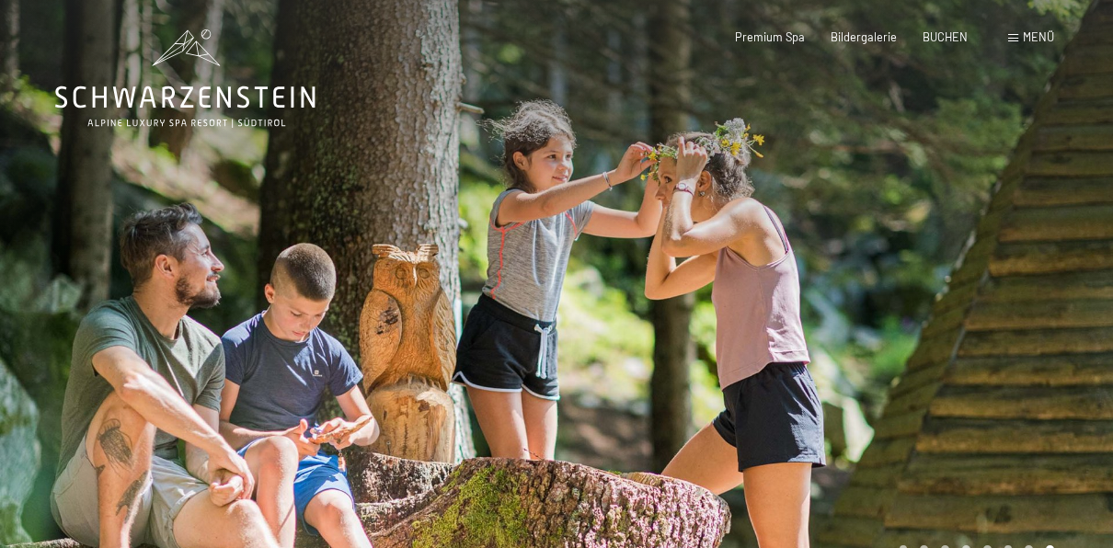
click at [1027, 310] on div at bounding box center [835, 299] width 557 height 598
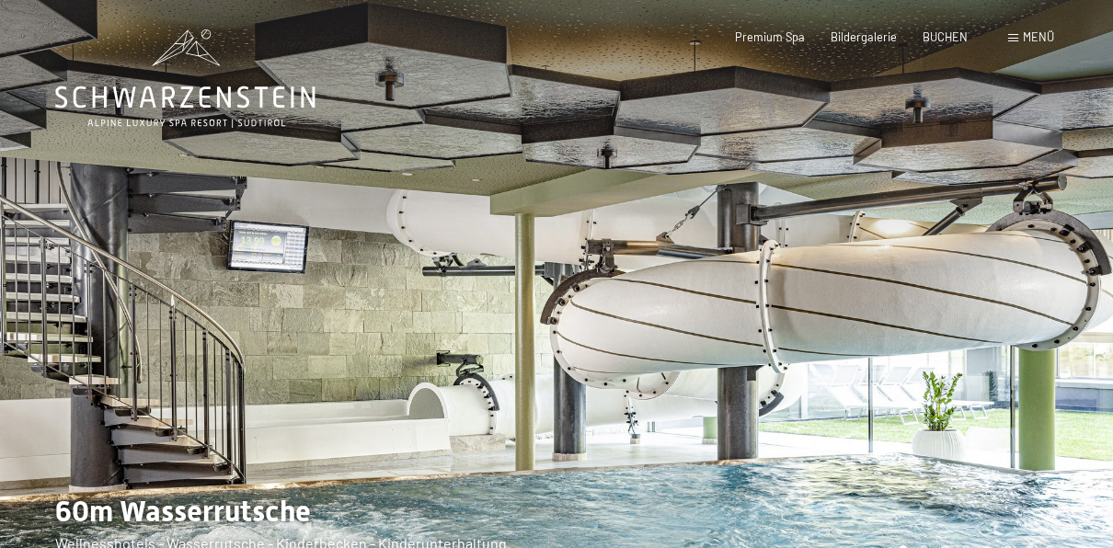
click at [1027, 316] on div at bounding box center [835, 299] width 557 height 598
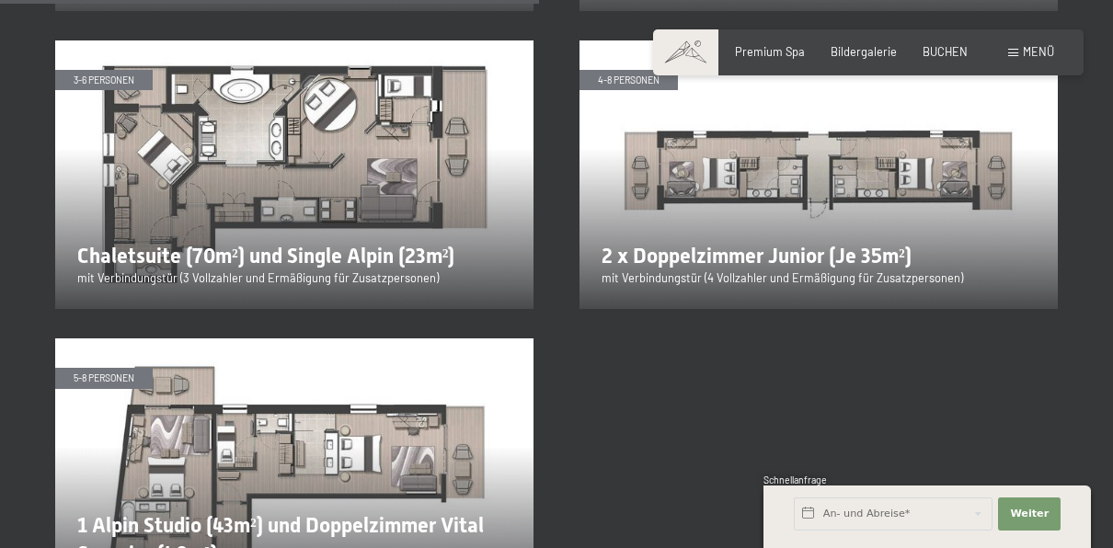
scroll to position [3002, 0]
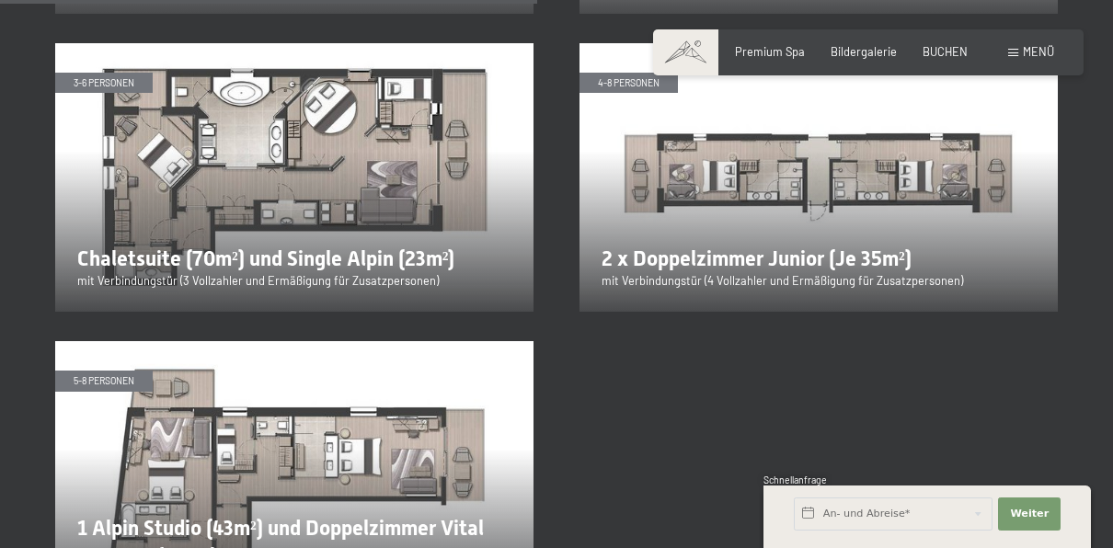
click at [324, 134] on img at bounding box center [294, 177] width 478 height 269
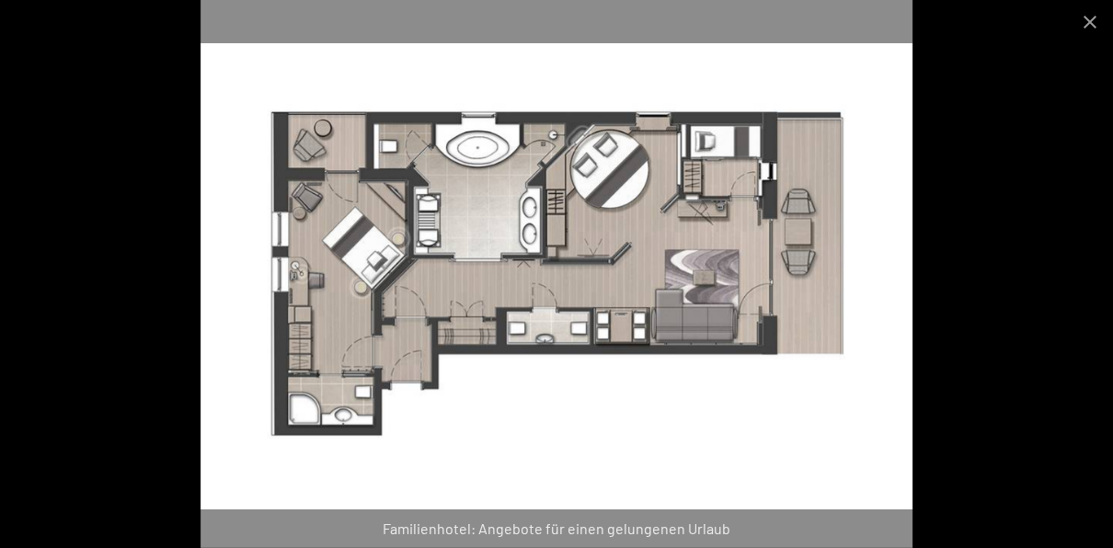
click at [1031, 234] on div at bounding box center [556, 274] width 1113 height 548
